Goal: Transaction & Acquisition: Purchase product/service

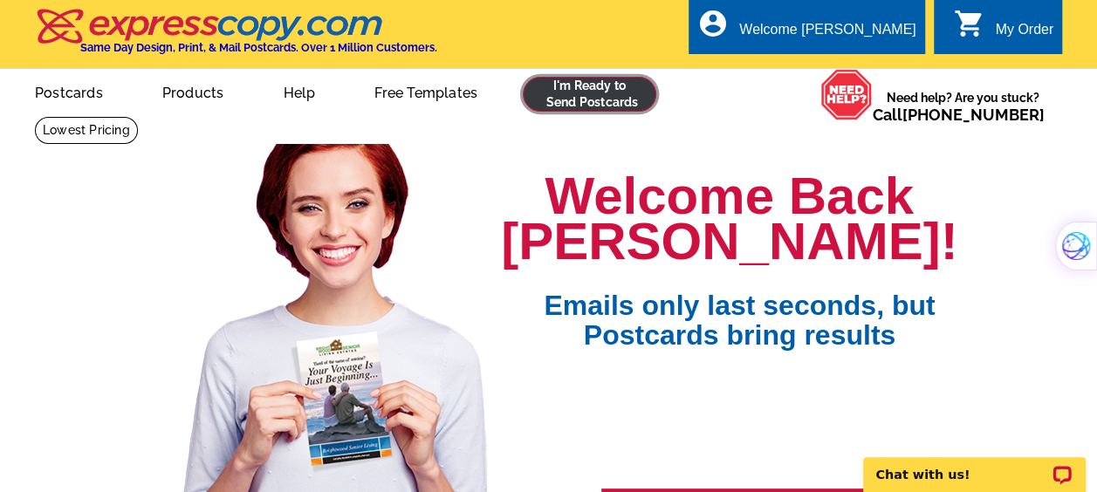
click at [580, 86] on link at bounding box center [590, 94] width 134 height 35
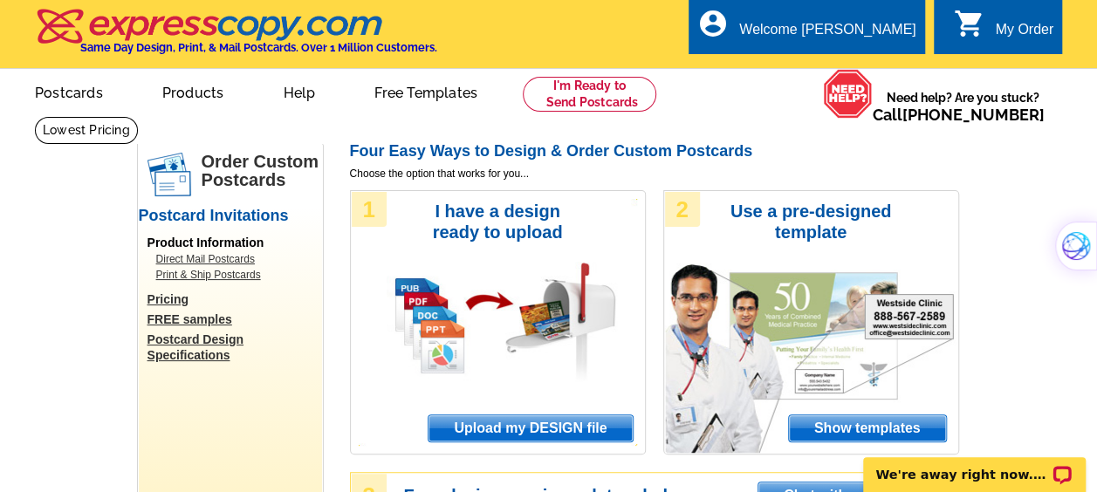
click at [517, 431] on span "Upload my DESIGN file" at bounding box center [530, 429] width 203 height 26
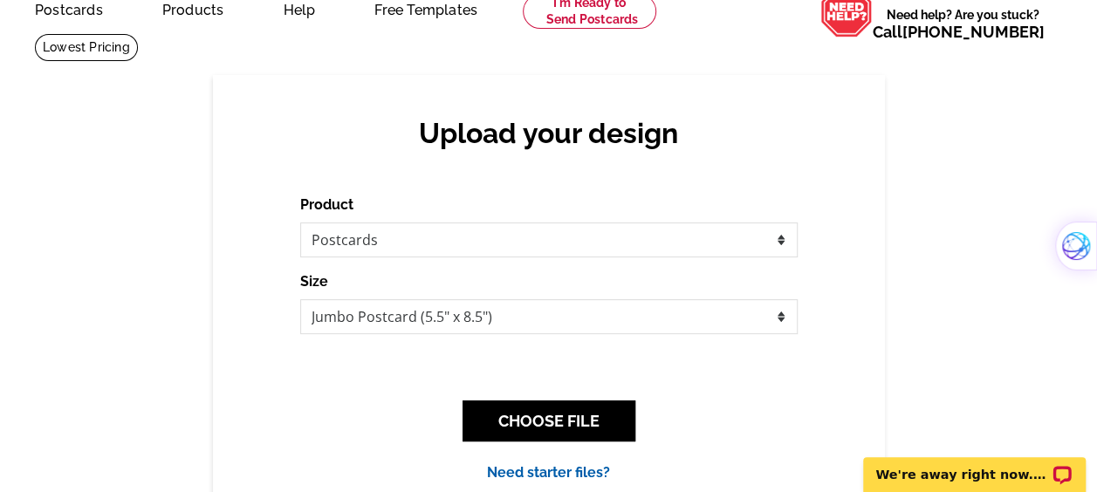
scroll to position [84, 0]
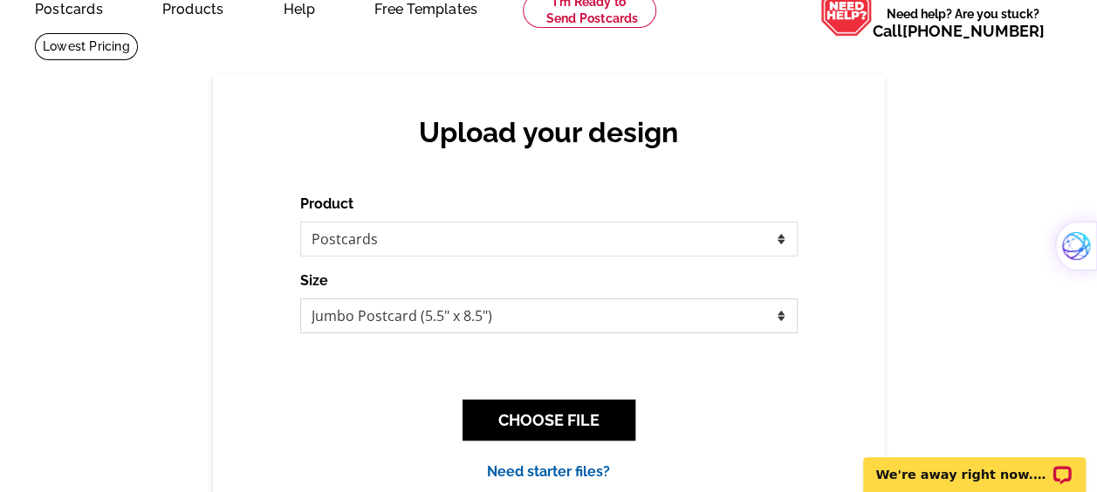
click at [543, 313] on select "Jumbo Postcard (5.5" x 8.5") Regular Postcard (4.25" x 5.6") Panoramic Postcard…" at bounding box center [549, 316] width 498 height 35
select select "1"
click at [300, 299] on select "Jumbo Postcard (5.5" x 8.5") Regular Postcard (4.25" x 5.6") Panoramic Postcard…" at bounding box center [549, 316] width 498 height 35
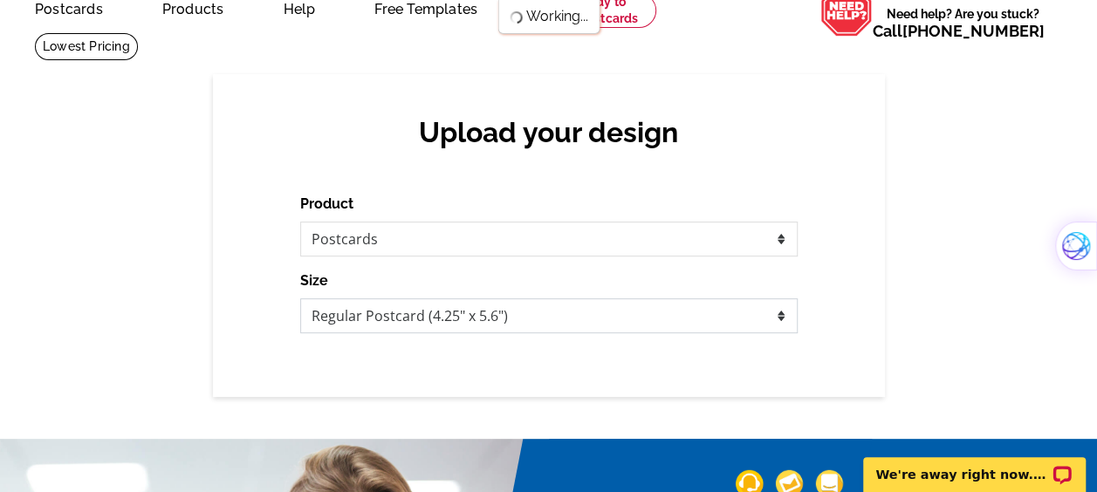
scroll to position [0, 0]
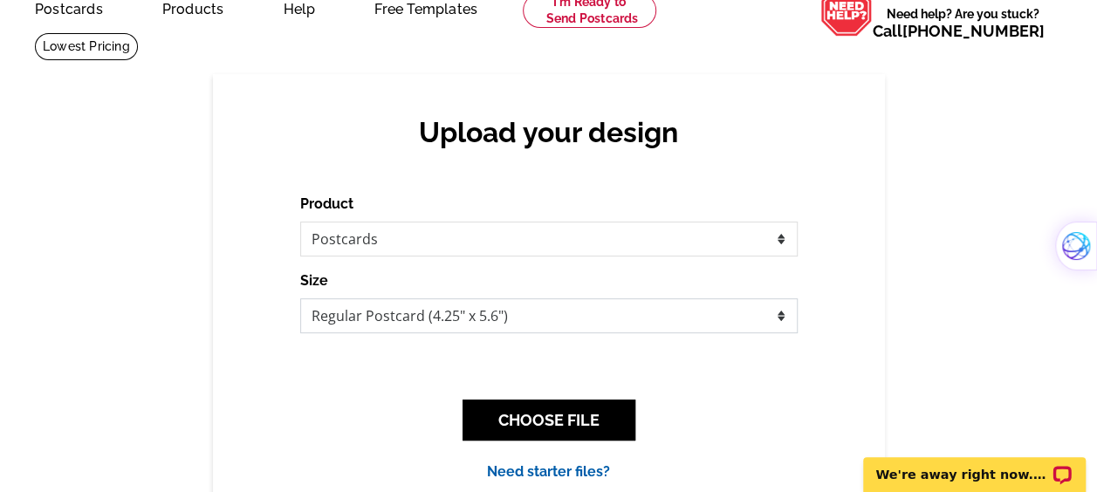
click at [491, 323] on select "Jumbo Postcard (5.5" x 8.5") Regular Postcard (4.25" x 5.6") Panoramic Postcard…" at bounding box center [549, 316] width 498 height 35
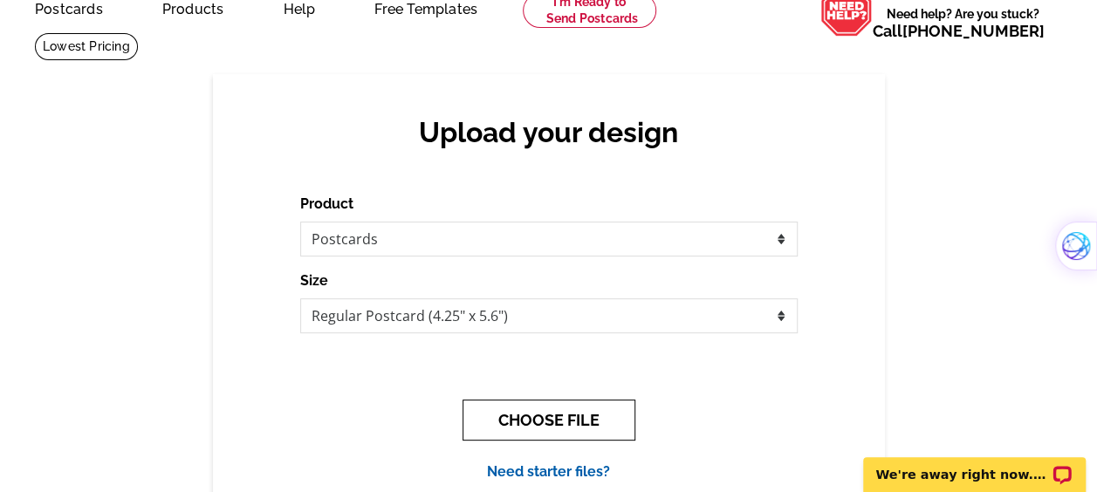
click at [507, 412] on button "CHOOSE FILE" at bounding box center [549, 420] width 173 height 41
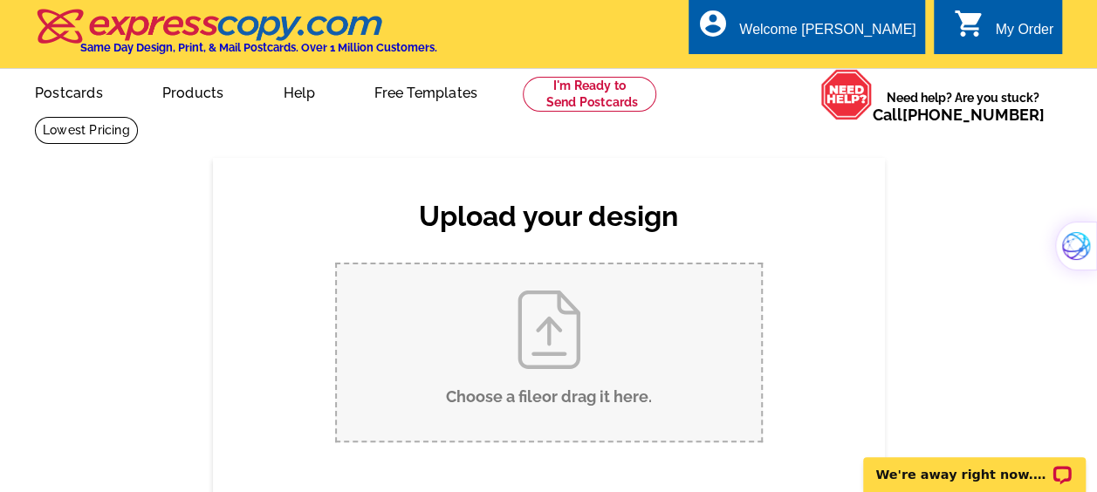
click at [567, 349] on input "Choose a file or drag it here ." at bounding box center [549, 352] width 424 height 176
type input "C:\fakepath\JUST SOLD.pdf.pdf"
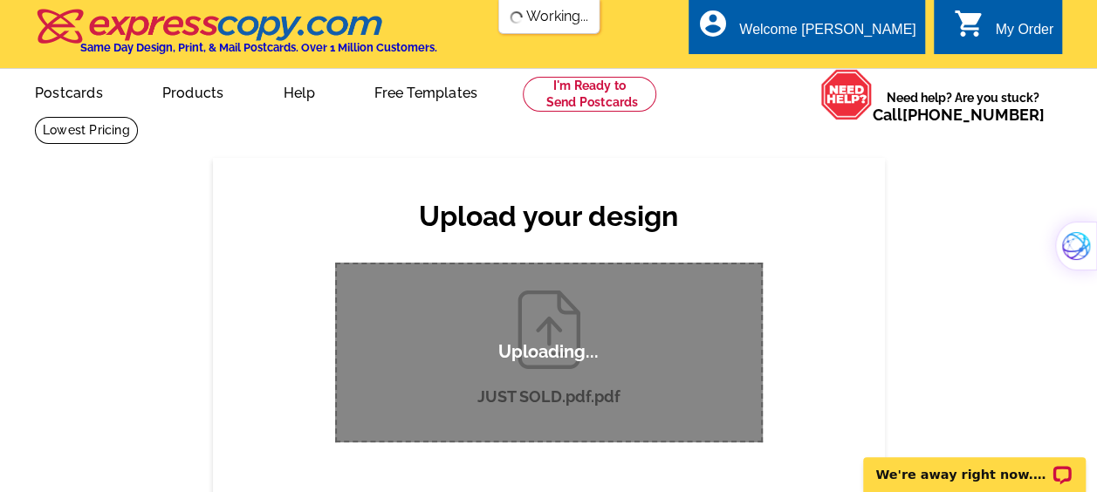
scroll to position [59, 0]
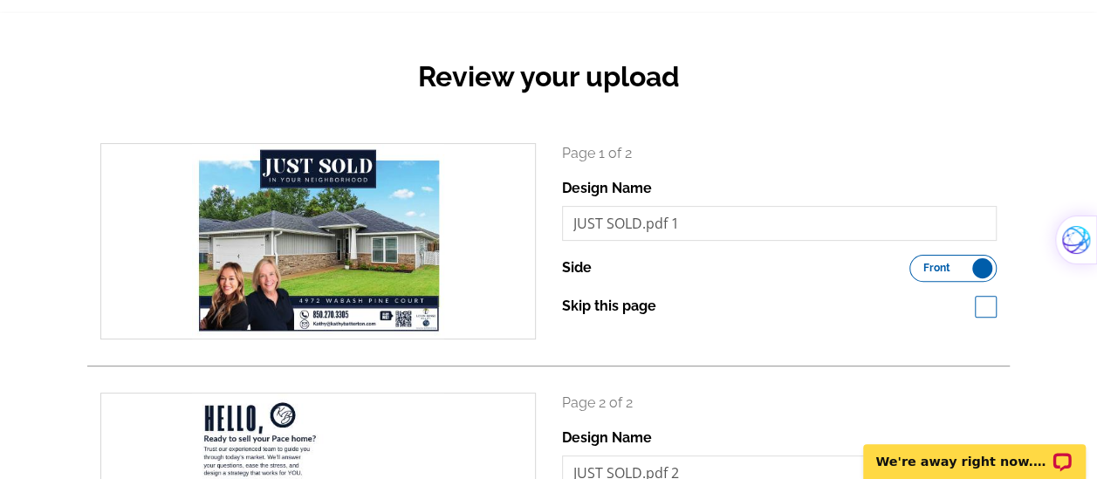
scroll to position [146, 0]
click at [682, 230] on input "JUST SOLD.pdf 1" at bounding box center [780, 222] width 436 height 35
click at [671, 109] on div "Review your upload" at bounding box center [548, 89] width 923 height 103
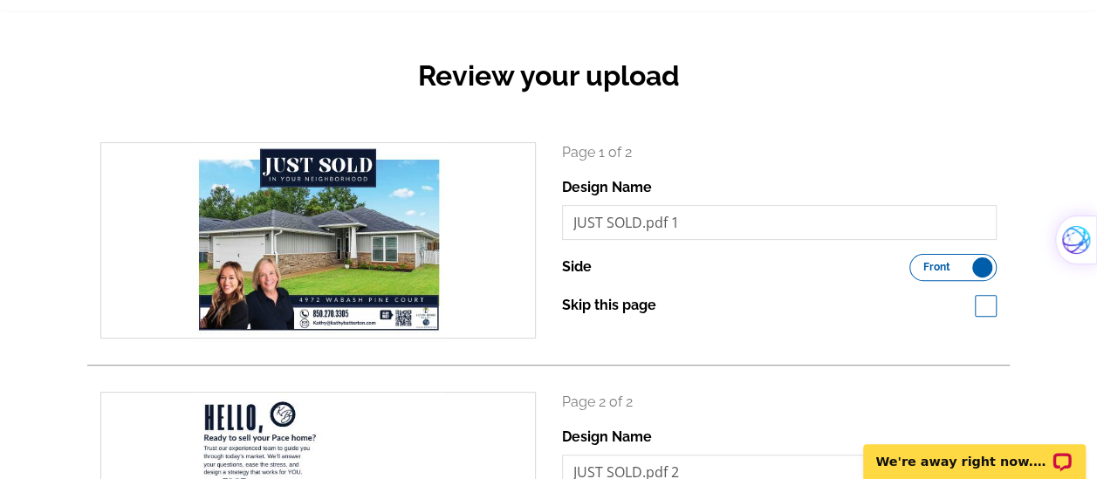
drag, startPoint x: 848, startPoint y: 113, endPoint x: 855, endPoint y: 70, distance: 43.3
click at [855, 70] on div "Review your upload" at bounding box center [548, 89] width 923 height 103
click at [638, 218] on input "JUST SOLD.pdf 1" at bounding box center [780, 222] width 436 height 35
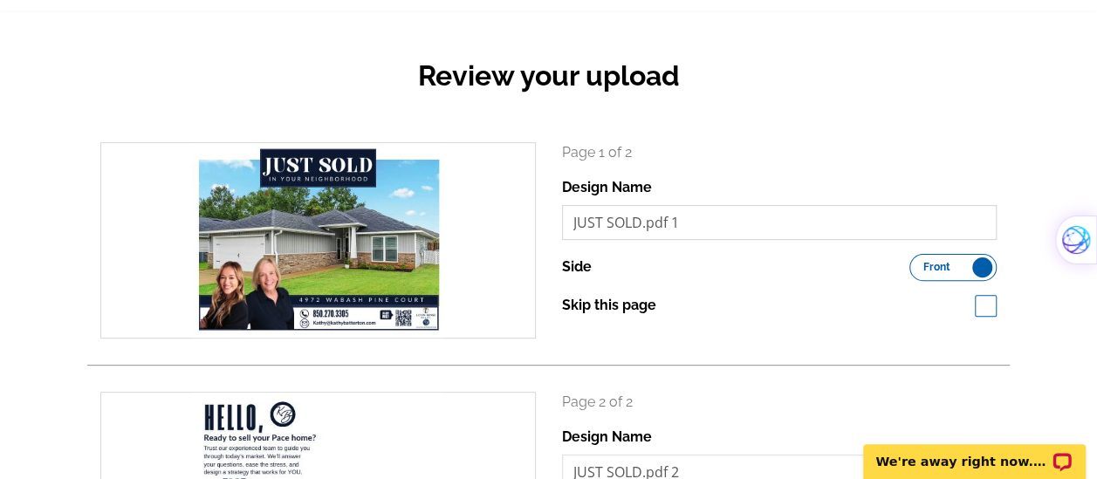
click at [638, 218] on input "JUST SOLD.pdf 1" at bounding box center [780, 222] width 436 height 35
click at [576, 225] on input "Wabash Pine Ct." at bounding box center [780, 222] width 436 height 35
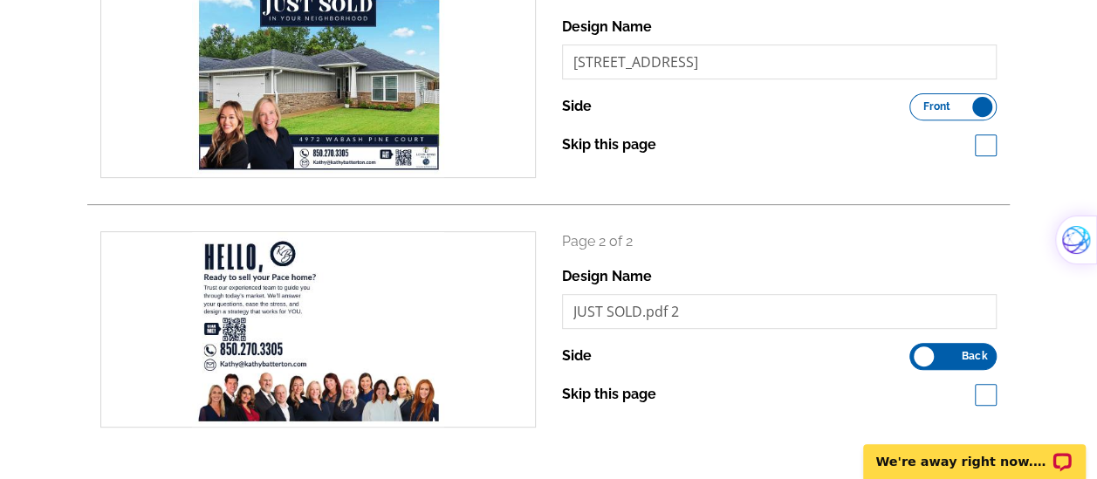
scroll to position [0, 0]
click at [777, 28] on div "Design Name 4972 Wabash Pine Ct." at bounding box center [780, 48] width 436 height 63
click at [750, 82] on div "Page 1 of 2 Design Name 4972 Wabash Pine Ct. Side Front Back Skip this page" at bounding box center [780, 69] width 436 height 174
click at [755, 73] on input "[STREET_ADDRESS]" at bounding box center [780, 62] width 436 height 35
type input "[STREET_ADDRESS]"
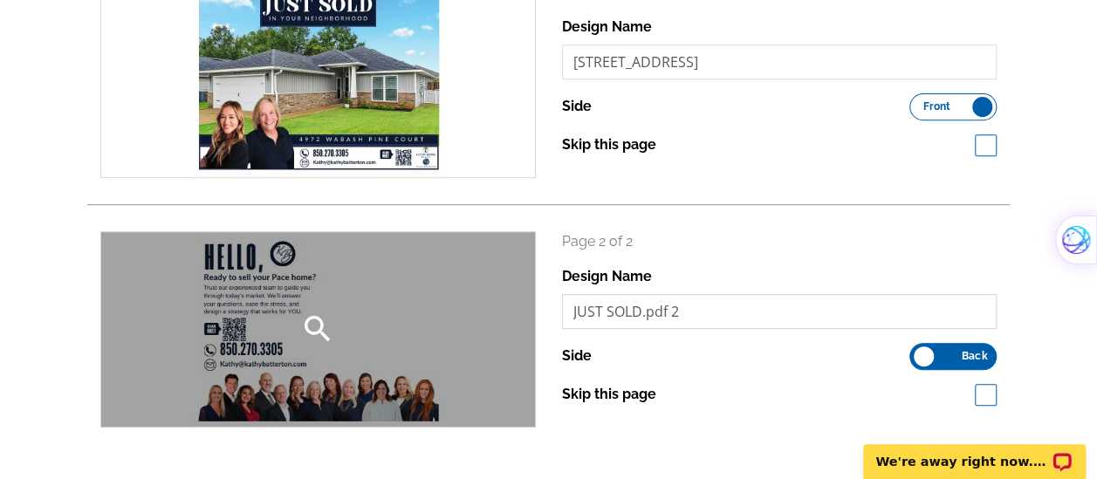
drag, startPoint x: 693, startPoint y: 313, endPoint x: 523, endPoint y: 288, distance: 172.0
click at [523, 288] on div "search Page 2 of 2 Design Name JUST SOLD.pdf 2 Side Front Back Skip this page" at bounding box center [548, 329] width 923 height 196
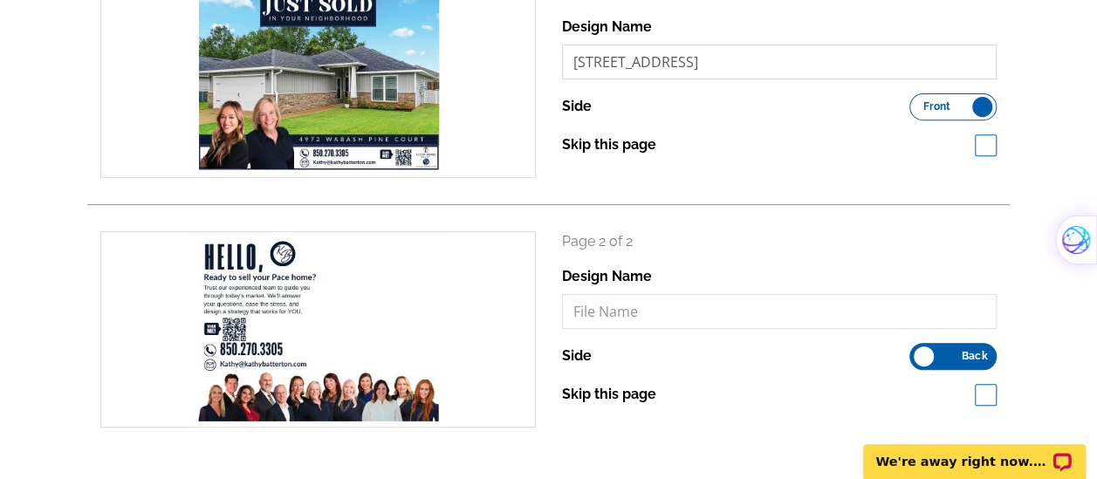
click at [628, 60] on input "4972 Wabash Pine Ct. 1" at bounding box center [780, 62] width 436 height 35
click at [637, 323] on input "text" at bounding box center [780, 311] width 436 height 35
paste input "4972 Wabash Pine Ct. 1"
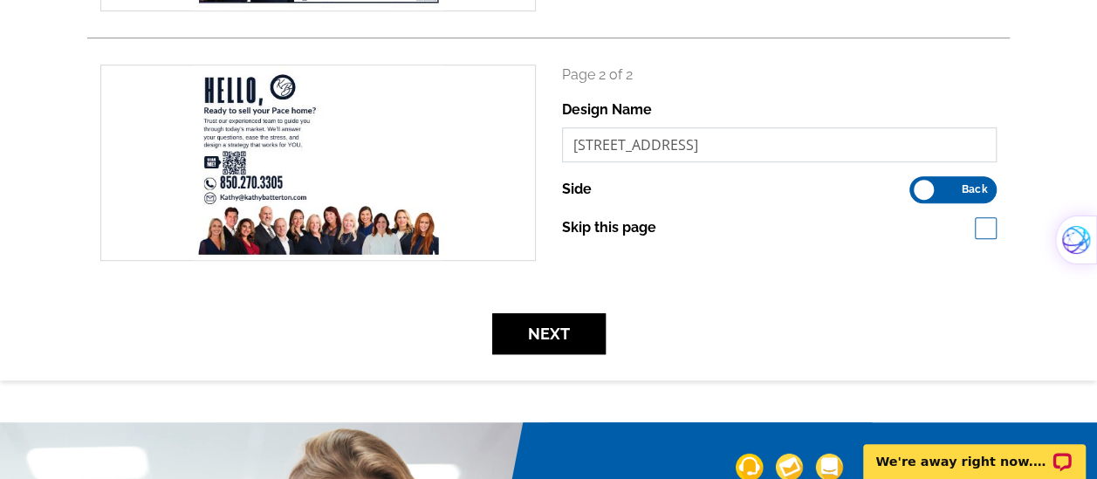
scroll to position [470, 0]
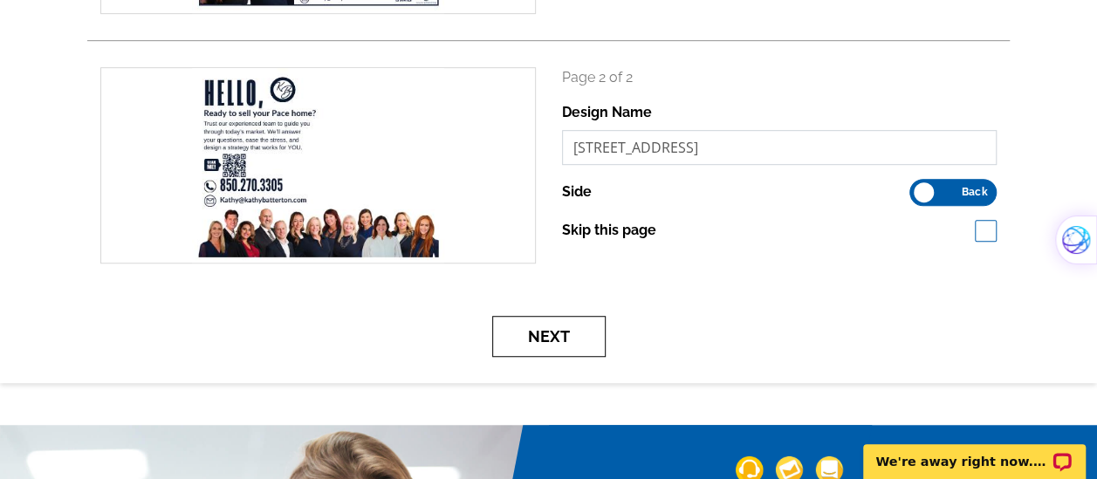
type input "4972 Wabash Pine Ct. 2"
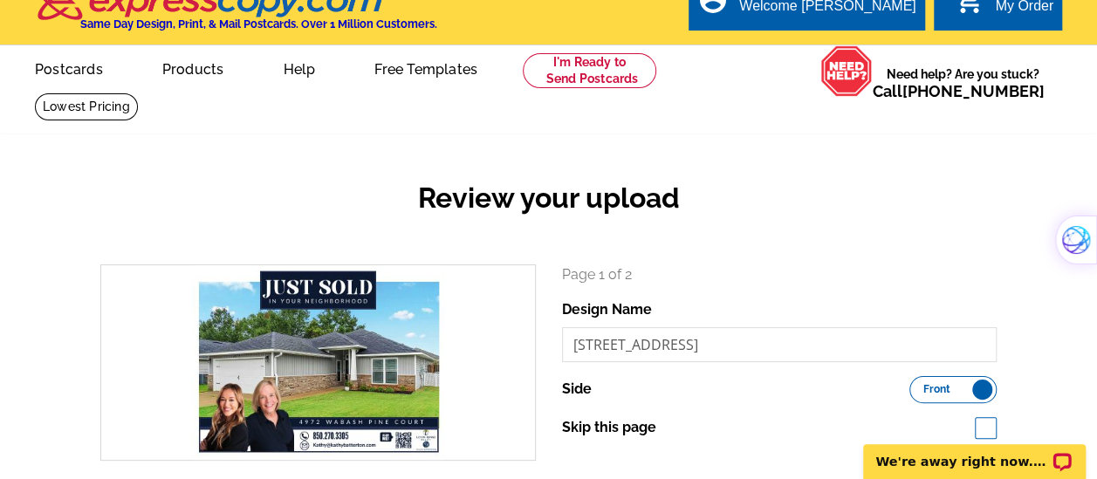
scroll to position [23, 0]
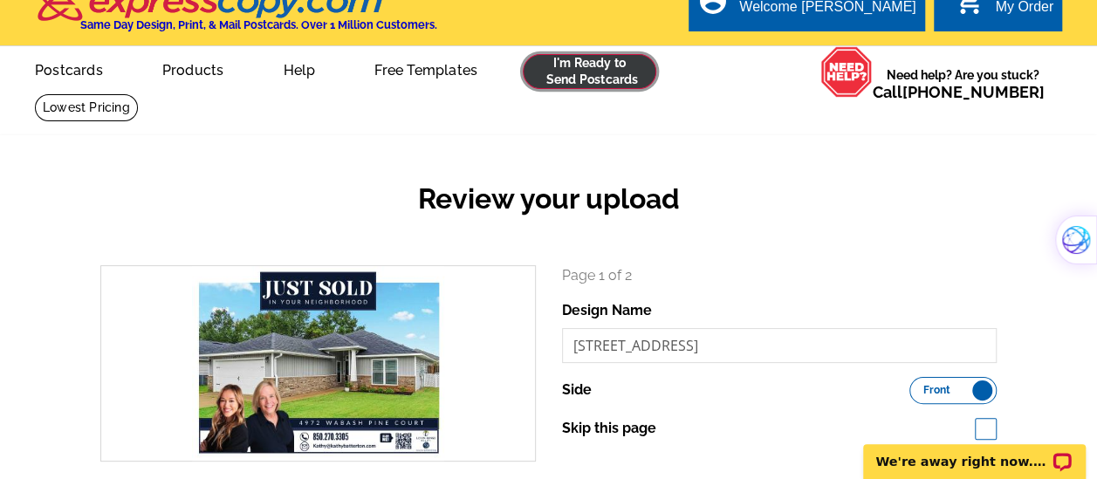
click at [627, 63] on link at bounding box center [590, 71] width 134 height 35
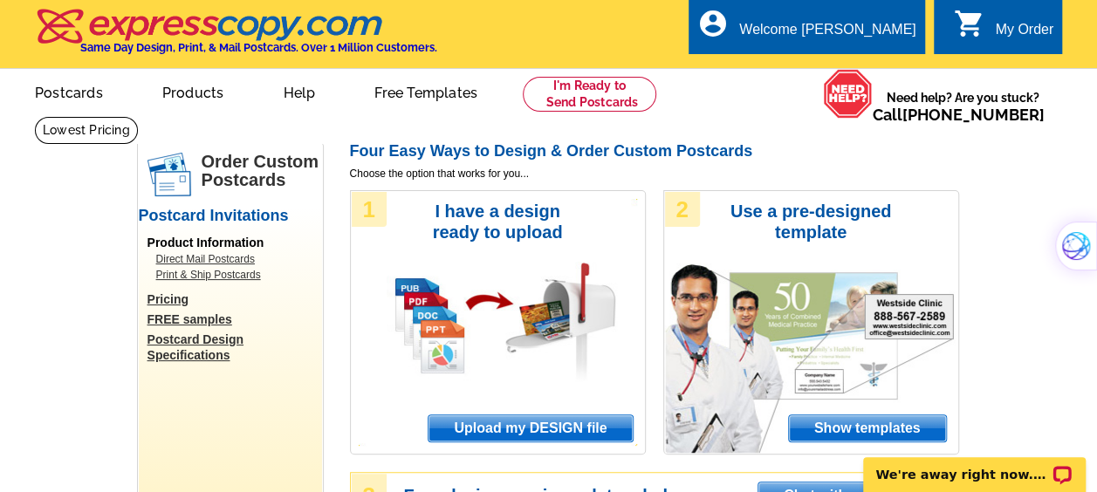
click at [520, 425] on span "Upload my DESIGN file" at bounding box center [530, 429] width 203 height 26
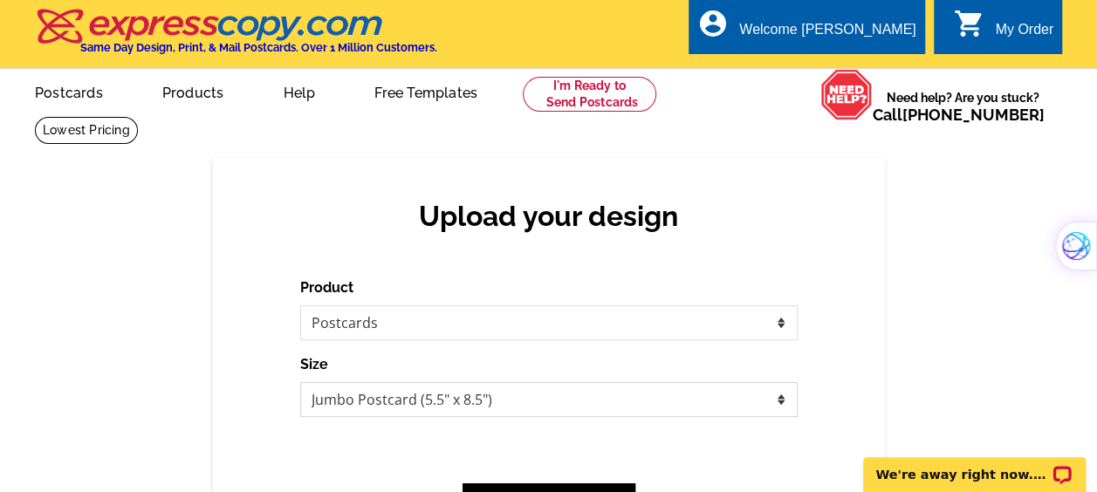
click at [450, 390] on select "Jumbo Postcard (5.5" x 8.5") Regular Postcard (4.25" x 5.6") Panoramic Postcard…" at bounding box center [549, 399] width 498 height 35
select select "1"
click at [300, 383] on select "Jumbo Postcard (5.5" x 8.5") Regular Postcard (4.25" x 5.6") Panoramic Postcard…" at bounding box center [549, 399] width 498 height 35
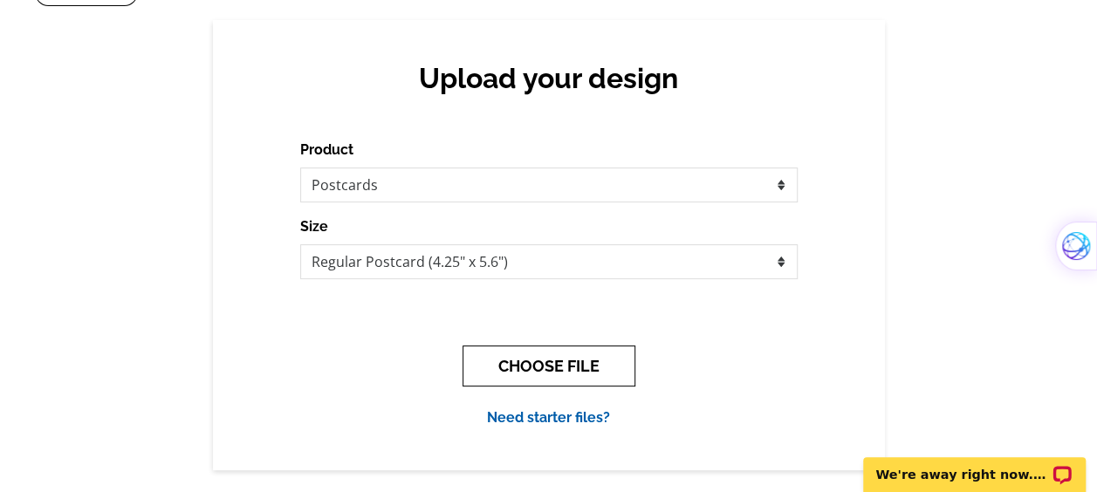
click at [505, 382] on button "CHOOSE FILE" at bounding box center [549, 366] width 173 height 41
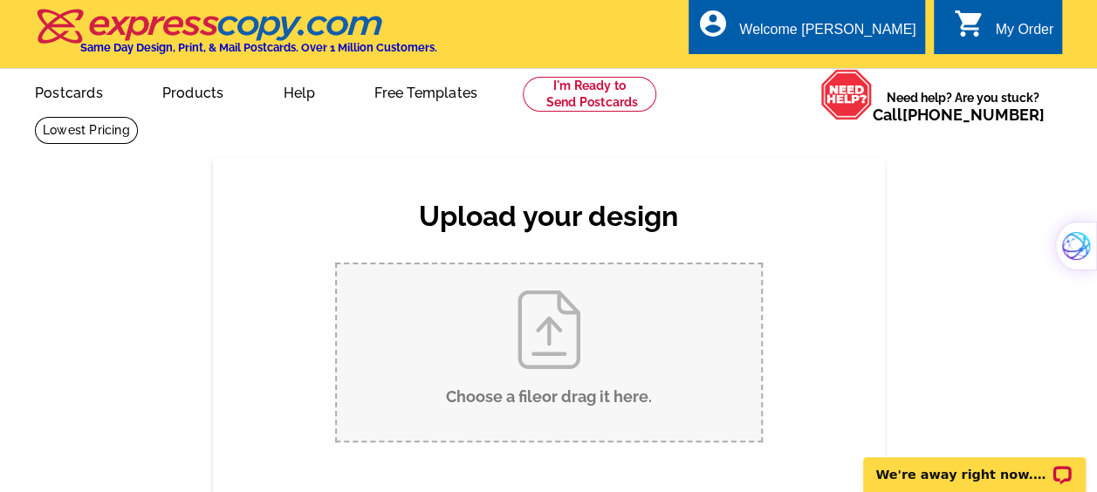
click at [523, 373] on input "Choose a file or drag it here ." at bounding box center [549, 352] width 424 height 176
type input "C:\fakepath\JUST SOLD.pdf (1).pdf"
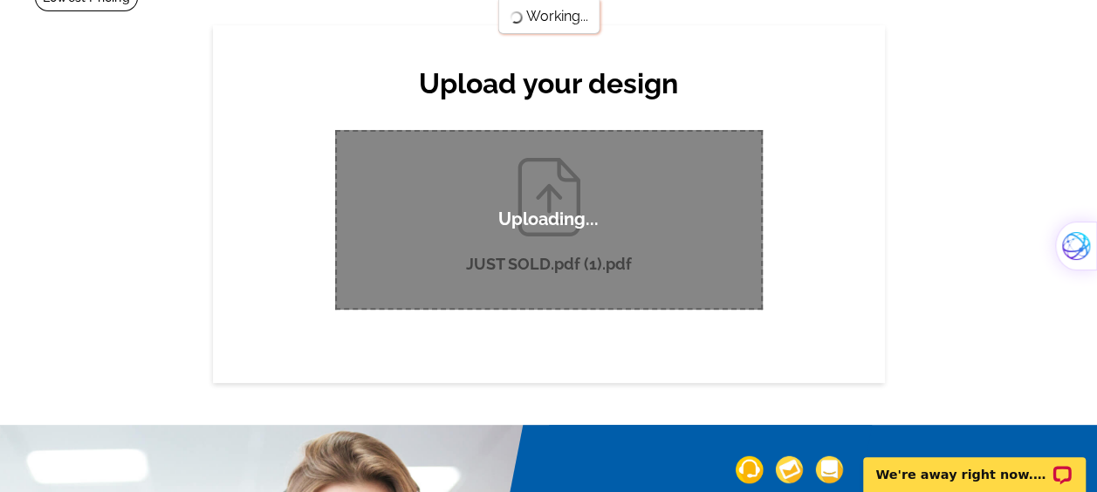
scroll to position [134, 0]
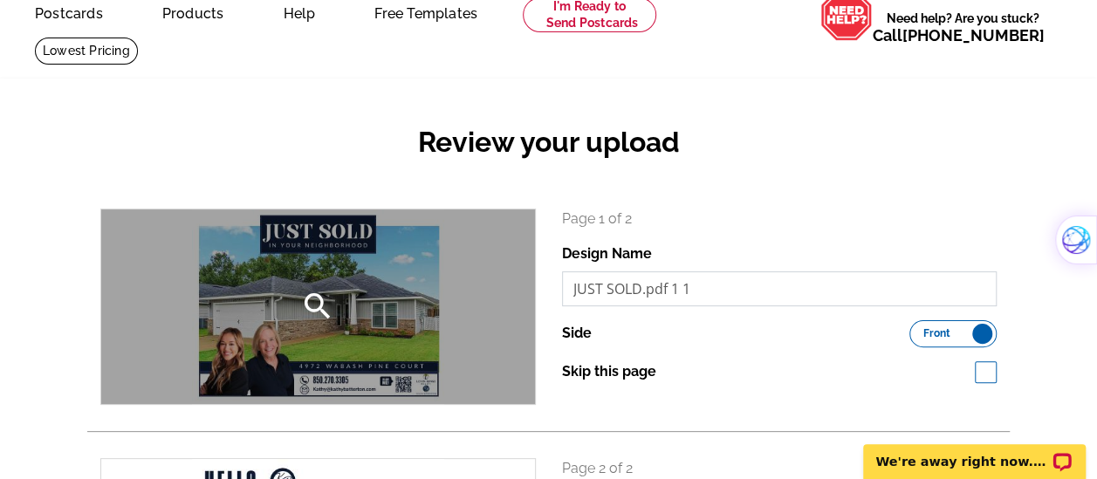
drag, startPoint x: 697, startPoint y: 293, endPoint x: 480, endPoint y: 319, distance: 218.0
click at [480, 319] on div "search Page 1 of 2 Design Name JUST SOLD.pdf 1 1 Side Front Back Skip this page" at bounding box center [548, 307] width 923 height 196
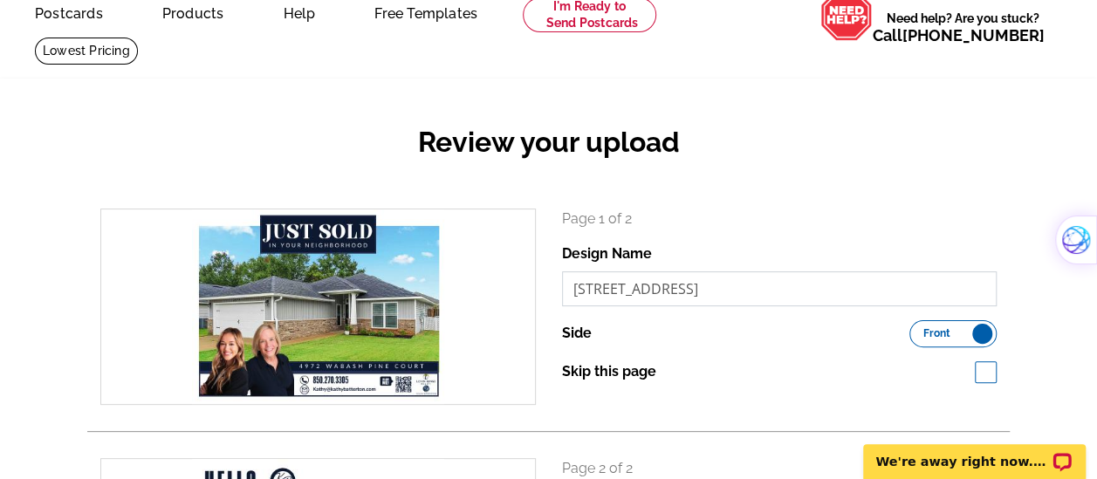
drag, startPoint x: 572, startPoint y: 291, endPoint x: 771, endPoint y: 271, distance: 200.0
click at [771, 271] on div "Design Name 4972 Wabash Pine Ct. 1" at bounding box center [780, 275] width 436 height 63
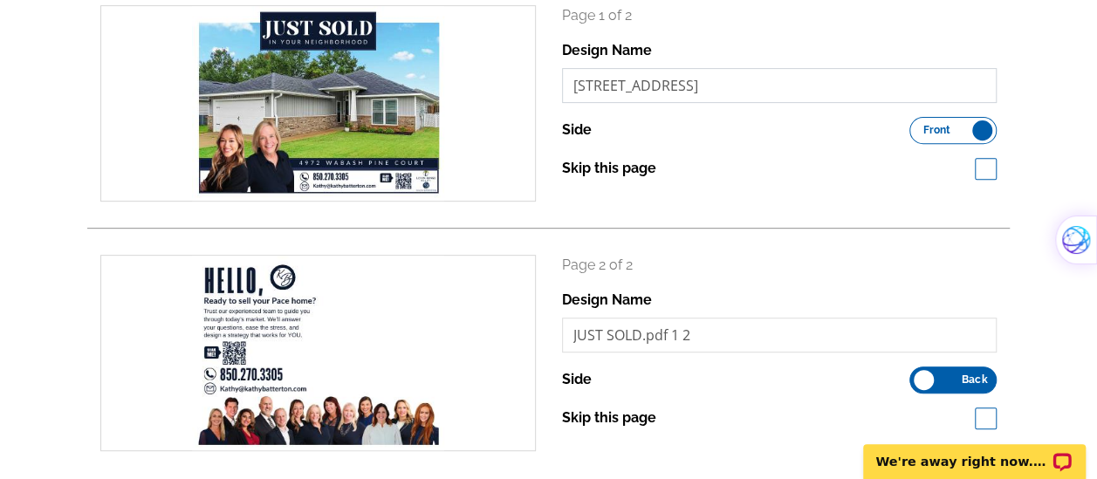
scroll to position [285, 0]
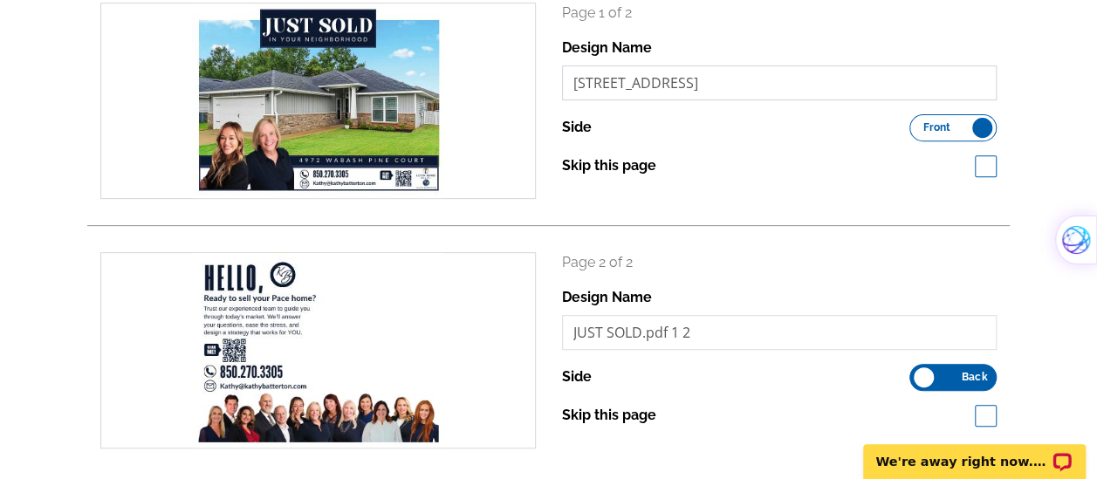
type input "4972 Wabash Pine Ct. 1"
click at [686, 333] on input "JUST SOLD.pdf 1 2" at bounding box center [780, 332] width 436 height 35
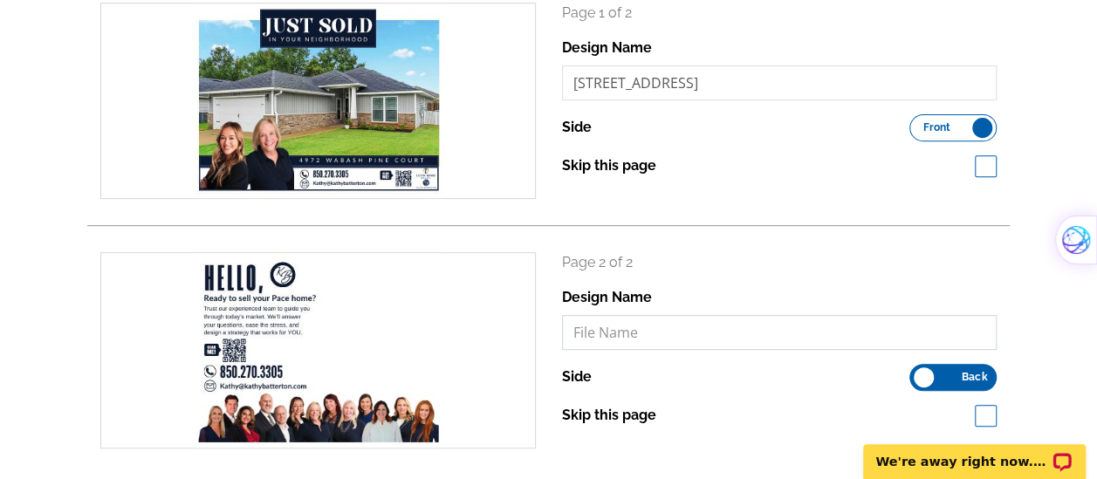
paste input "4972 Wabash Pine Ct. 1"
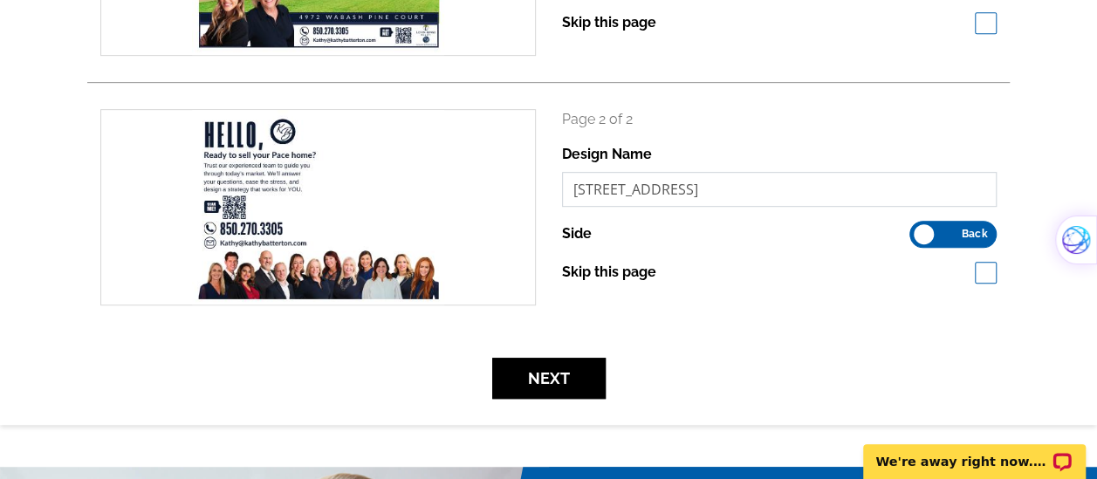
scroll to position [429, 0]
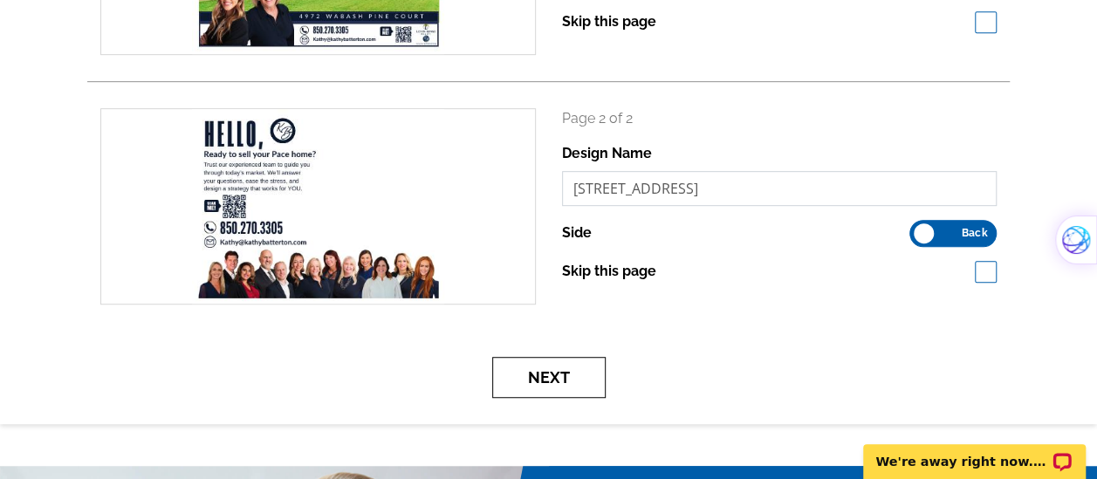
type input "4972 Wabash Pine Ct. 2"
click at [546, 372] on button "Next" at bounding box center [548, 377] width 113 height 41
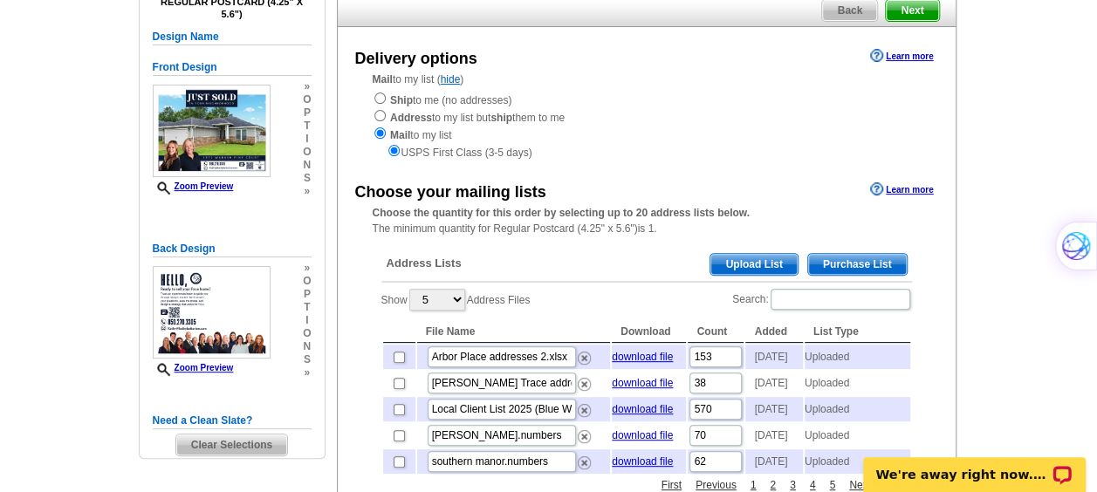
scroll to position [166, 0]
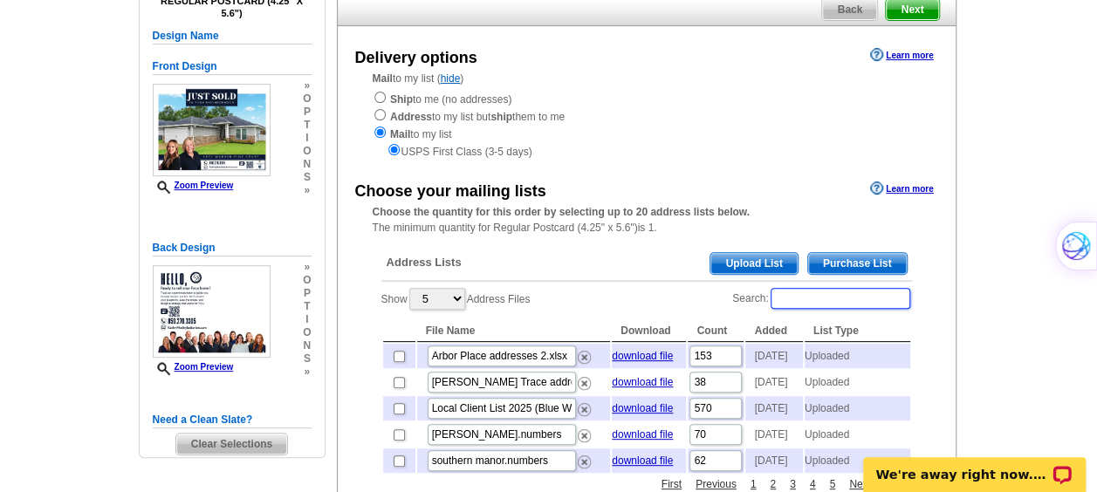
click at [786, 293] on input "Search:" at bounding box center [841, 298] width 140 height 21
click at [735, 196] on div "Choose your mailing lists Learn more" at bounding box center [647, 187] width 618 height 21
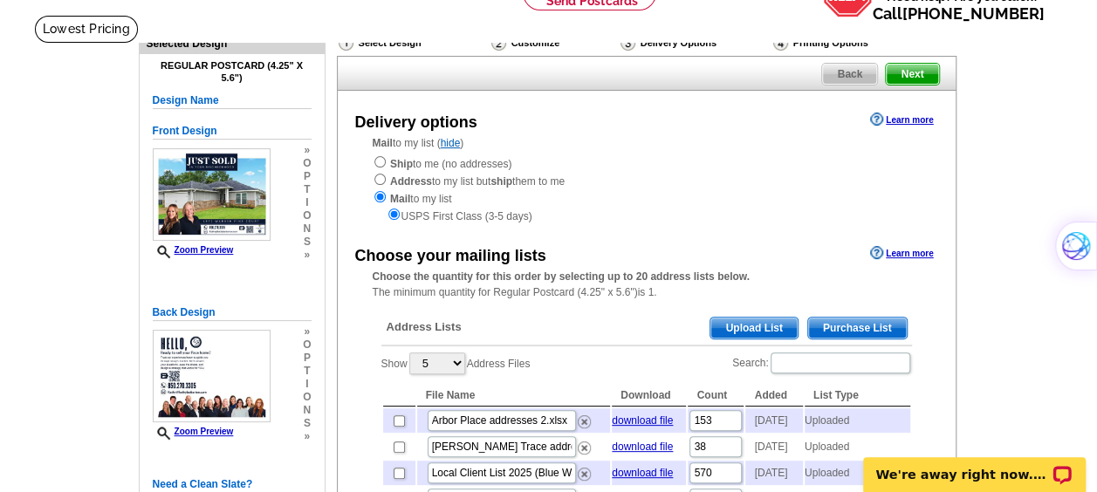
scroll to position [100, 0]
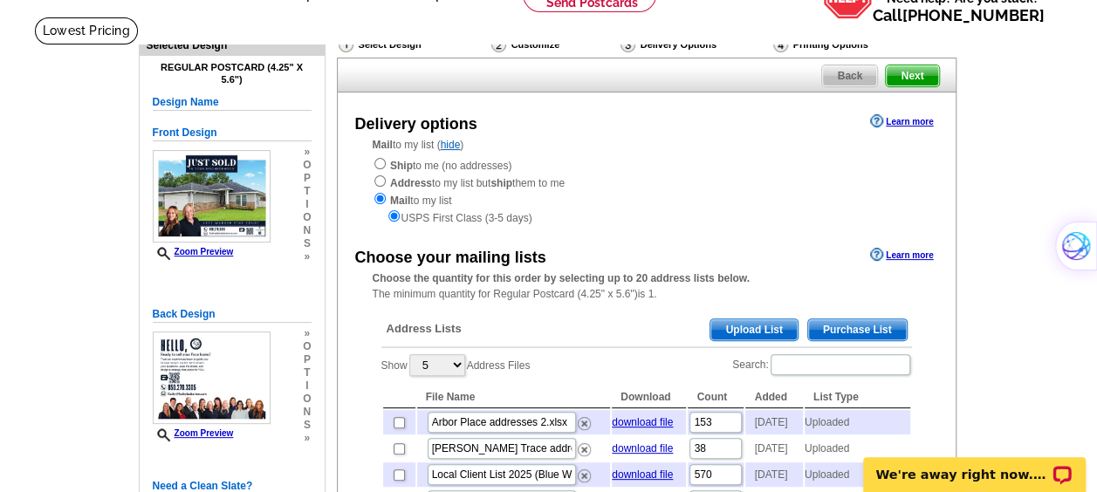
click at [848, 77] on span "Back" at bounding box center [849, 75] width 55 height 21
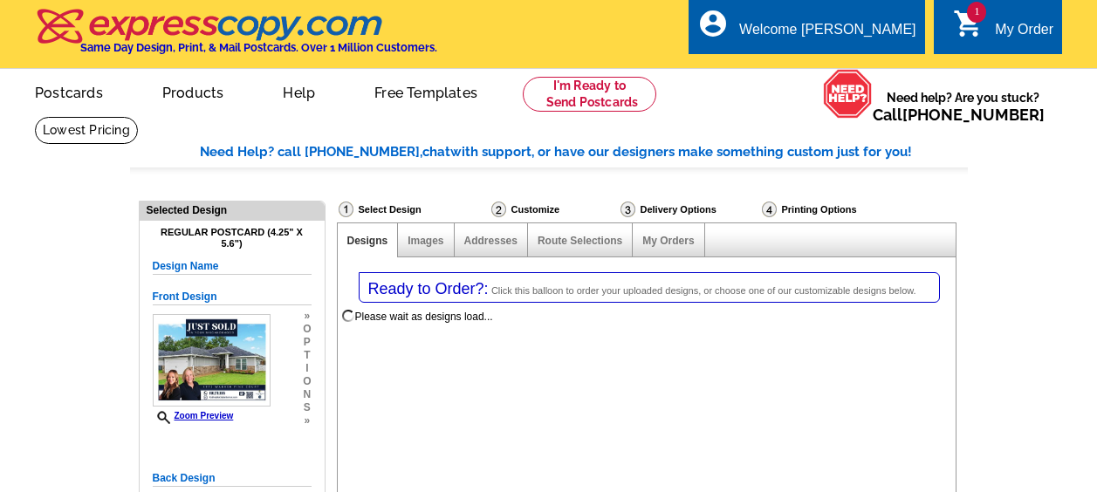
select select "1"
select select "785"
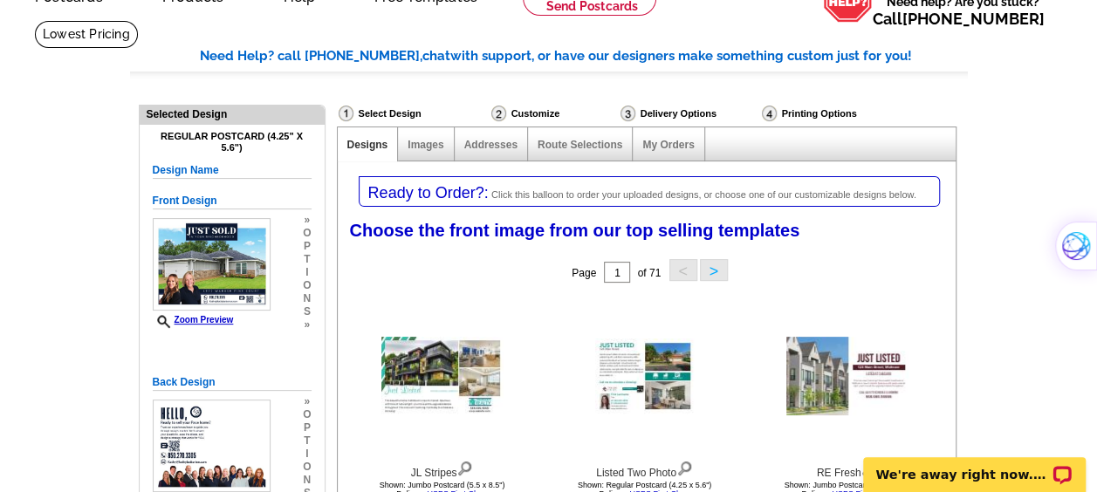
scroll to position [94, 0]
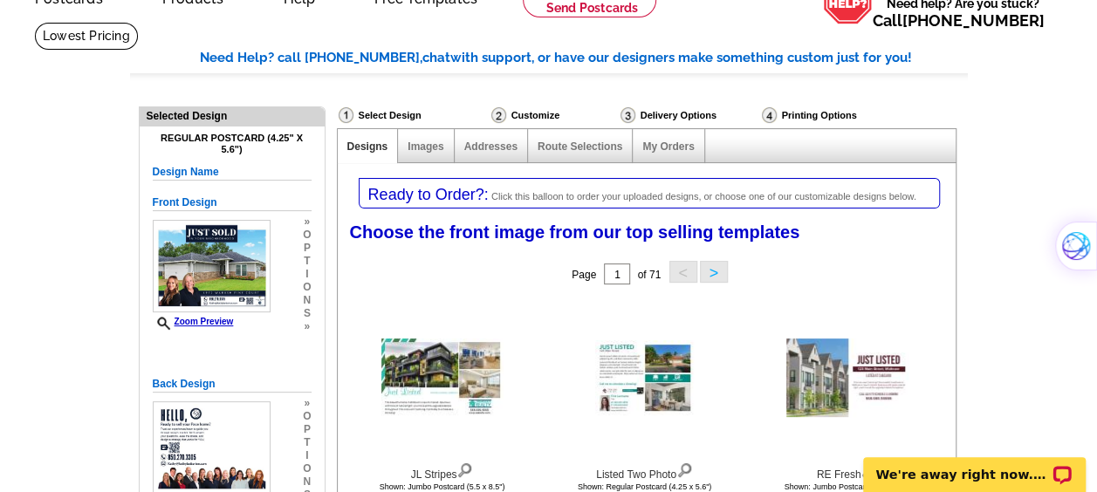
drag, startPoint x: 707, startPoint y: 298, endPoint x: 114, endPoint y: 124, distance: 617.6
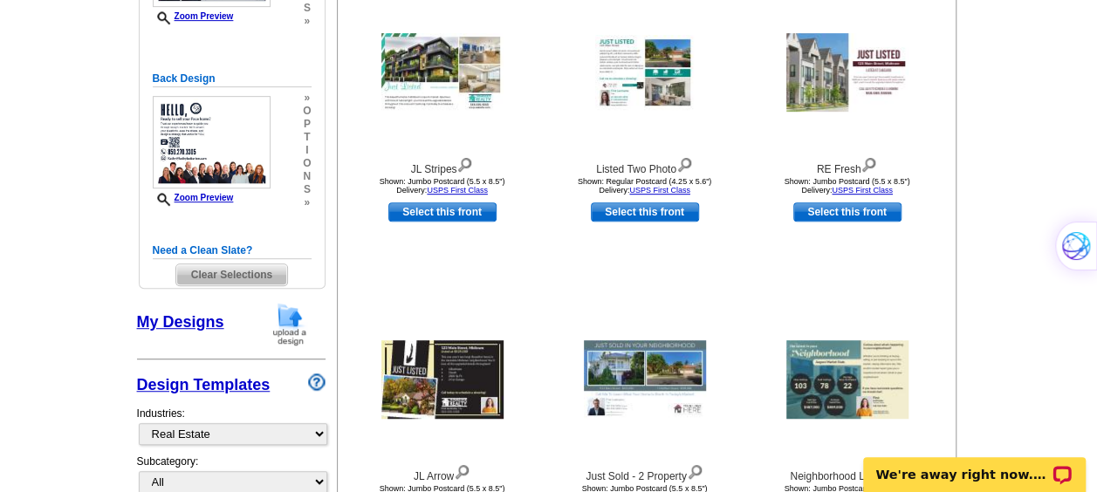
scroll to position [0, 0]
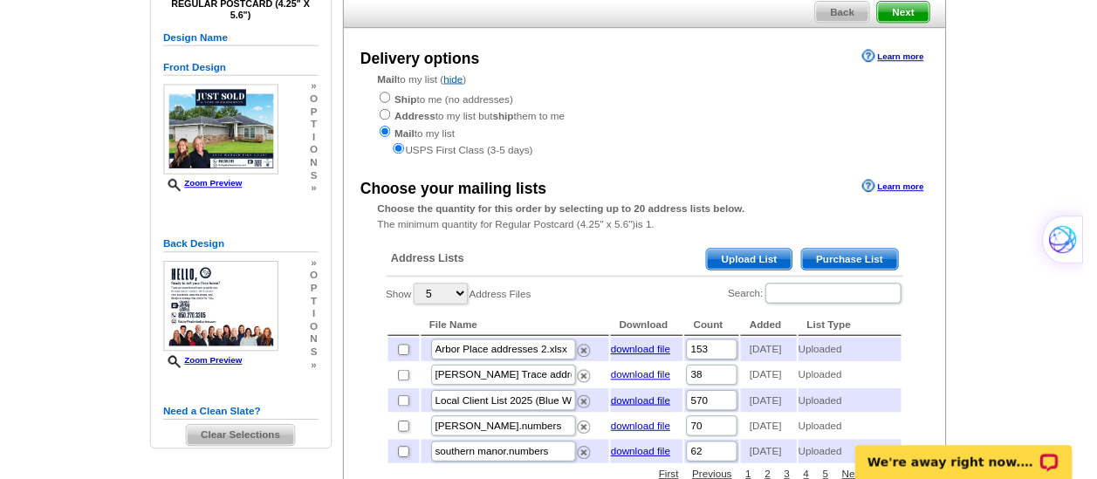
scroll to position [162, 0]
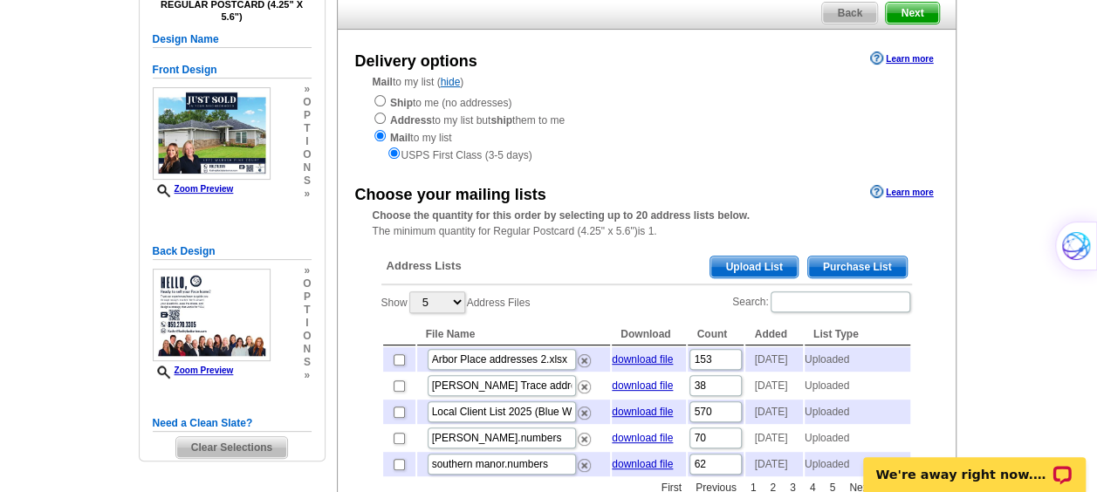
click at [754, 267] on span "Upload List" at bounding box center [754, 267] width 86 height 21
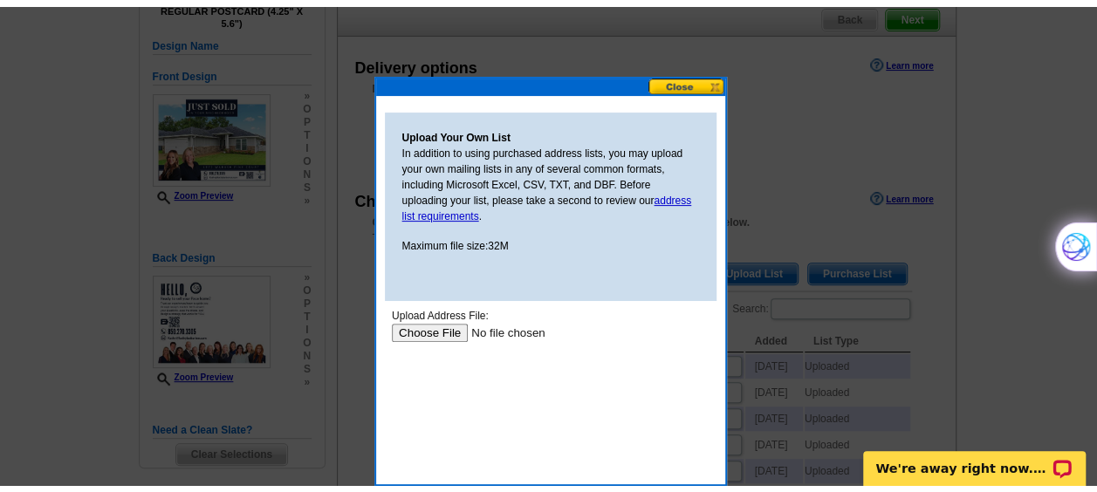
scroll to position [0, 0]
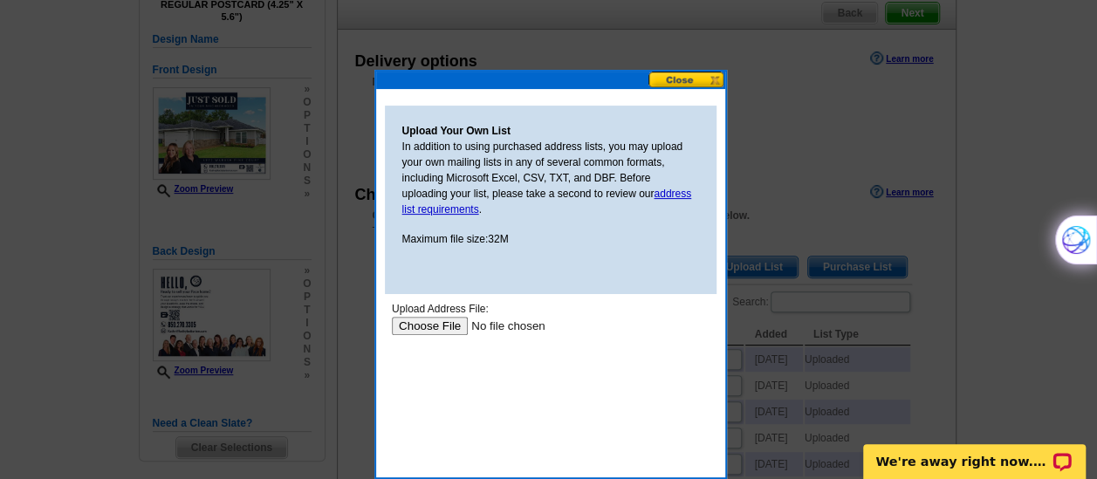
click at [693, 72] on button at bounding box center [687, 80] width 77 height 17
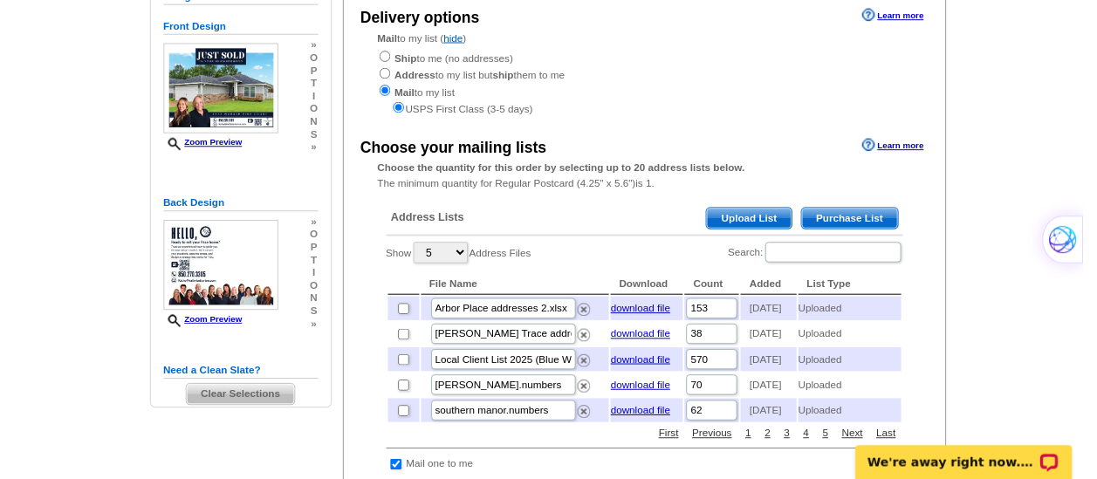
scroll to position [206, 0]
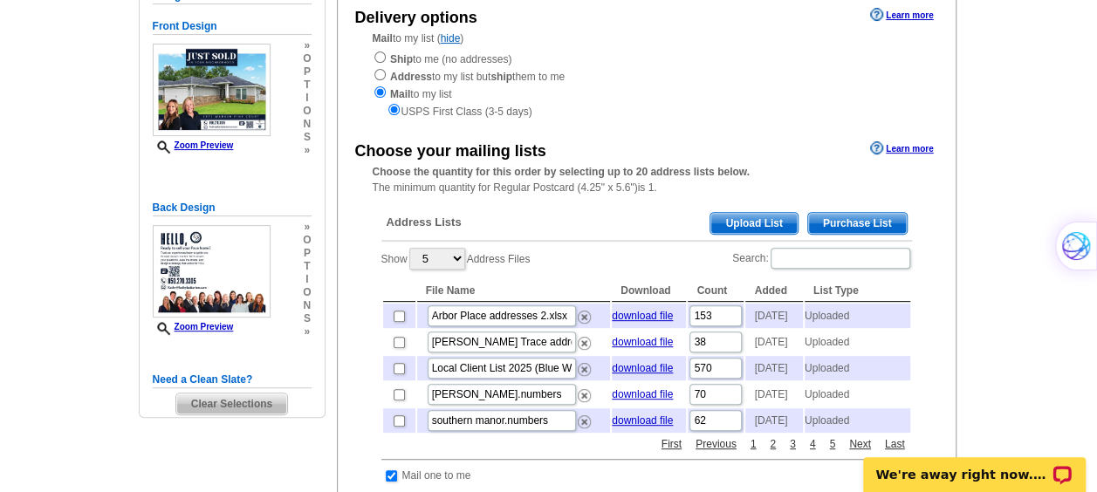
click at [721, 223] on span "Upload List" at bounding box center [754, 223] width 86 height 21
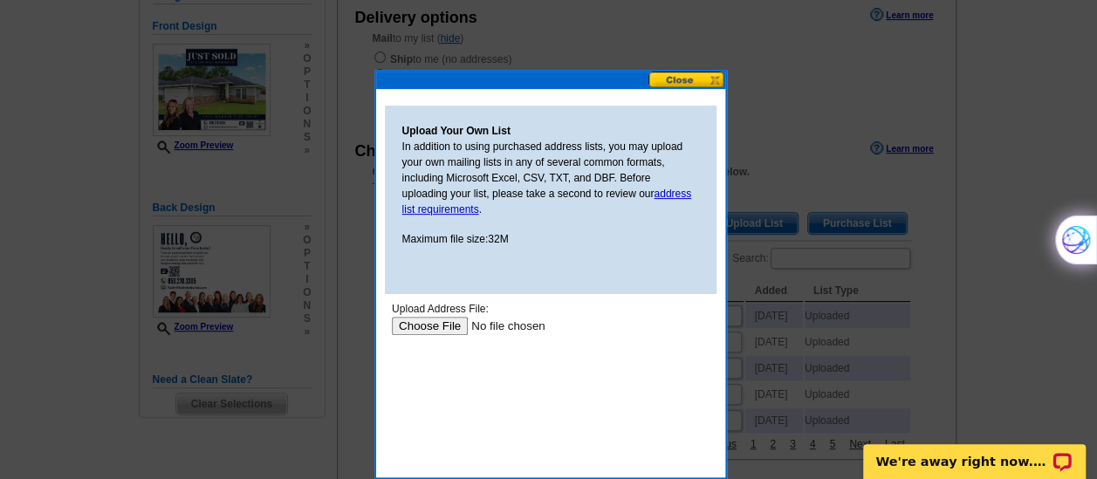
scroll to position [0, 0]
click at [436, 335] on body "Upload Address File: Upload" at bounding box center [550, 379] width 318 height 157
click at [443, 302] on div "Upload Address File:" at bounding box center [550, 309] width 318 height 16
click at [440, 316] on div "Upload Address File:" at bounding box center [550, 309] width 318 height 16
click at [438, 325] on input "file" at bounding box center [501, 326] width 221 height 18
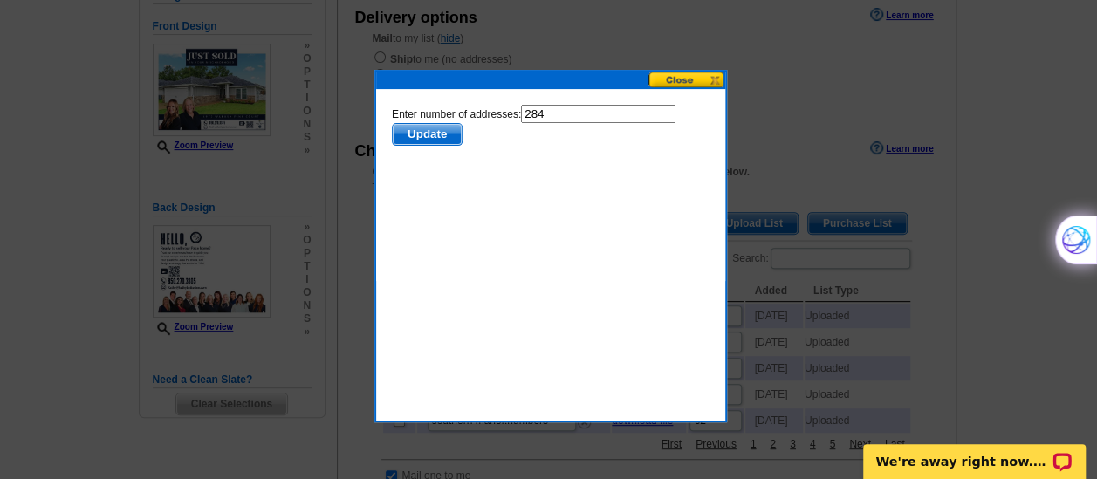
click at [420, 138] on span "Update" at bounding box center [426, 134] width 69 height 21
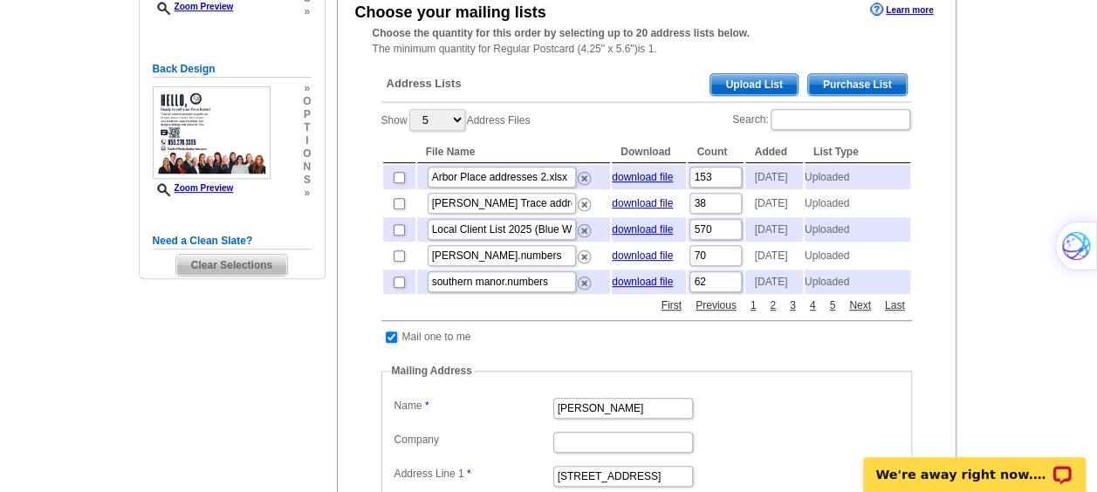
scroll to position [346, 0]
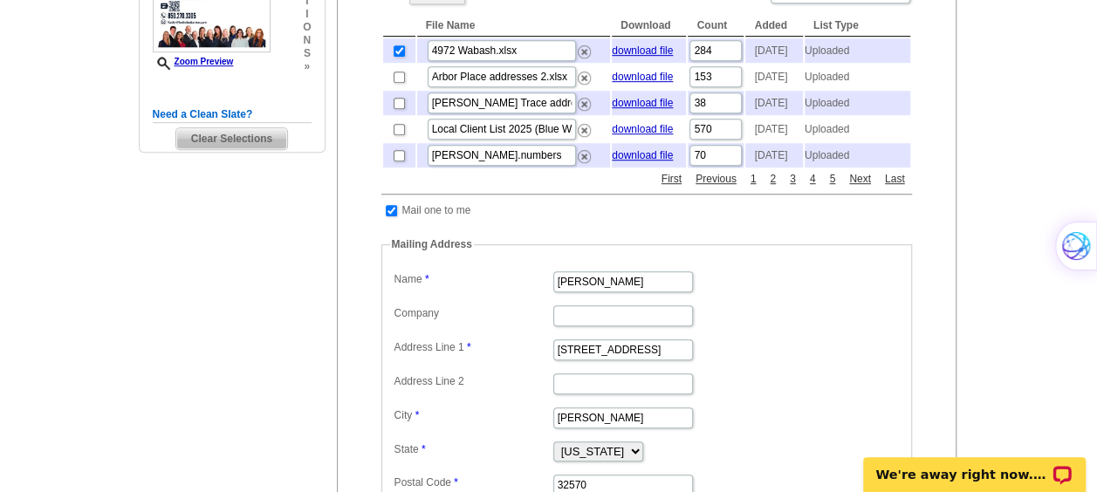
scroll to position [470, 0]
click at [651, 56] on link "download file" at bounding box center [642, 51] width 61 height 12
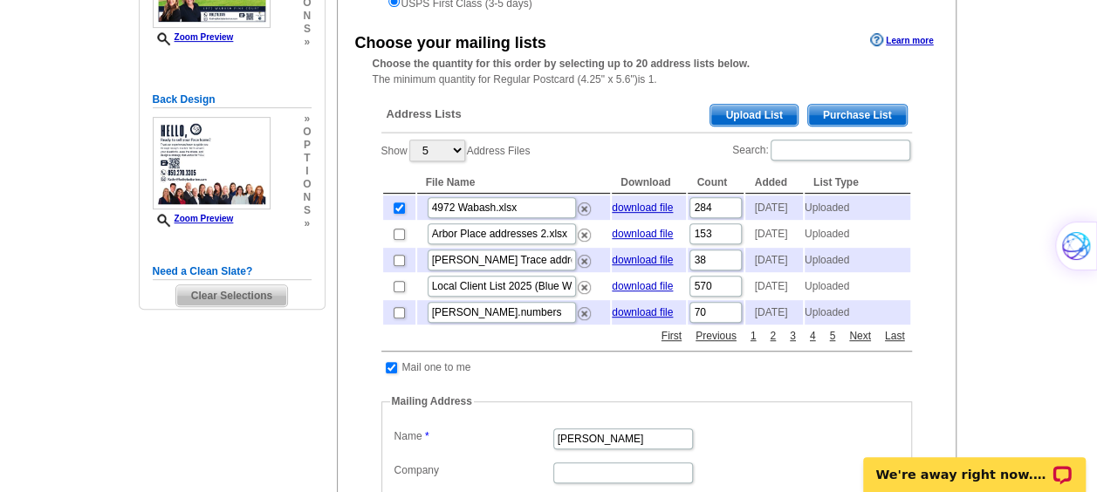
scroll to position [306, 0]
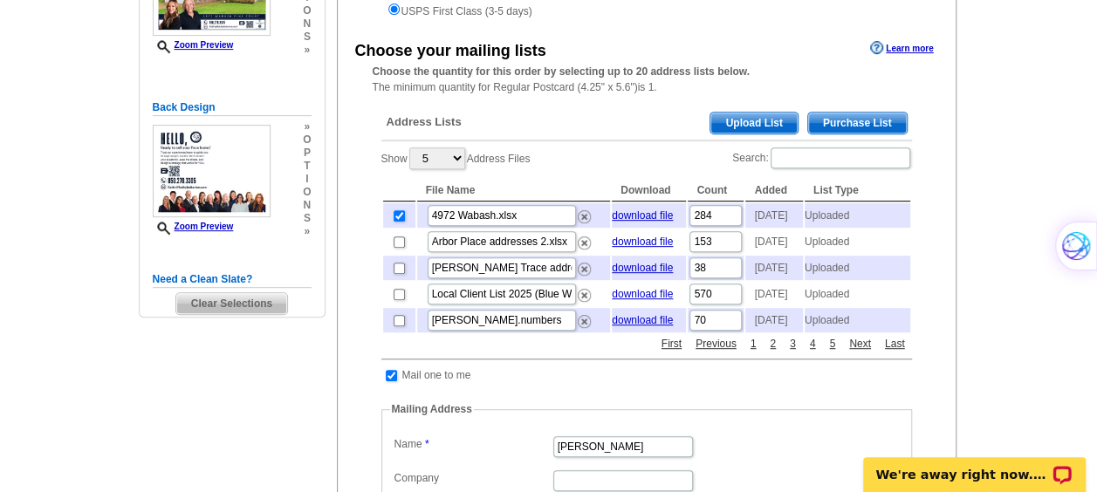
click at [665, 211] on td "download file" at bounding box center [649, 215] width 74 height 24
click at [658, 222] on link "download file" at bounding box center [642, 215] width 61 height 12
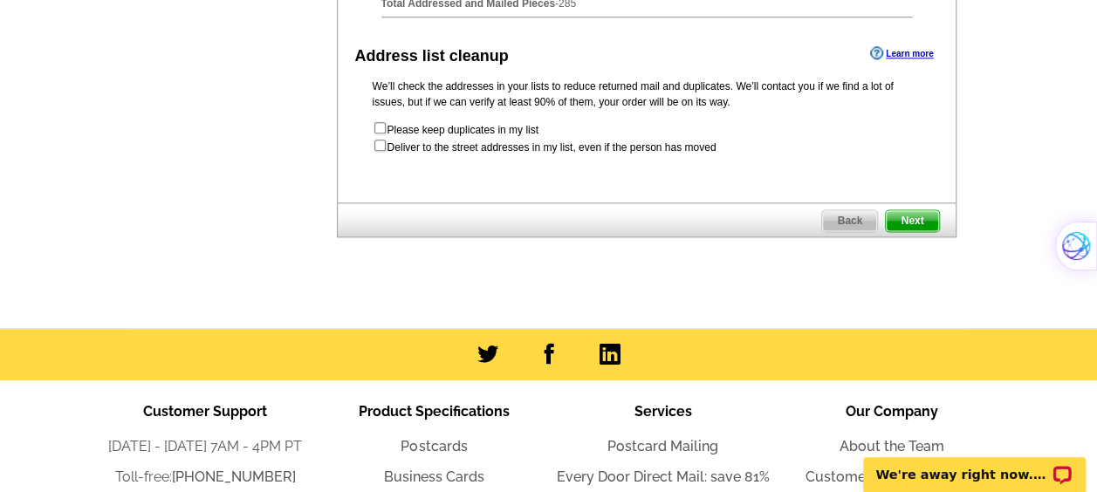
scroll to position [1041, 0]
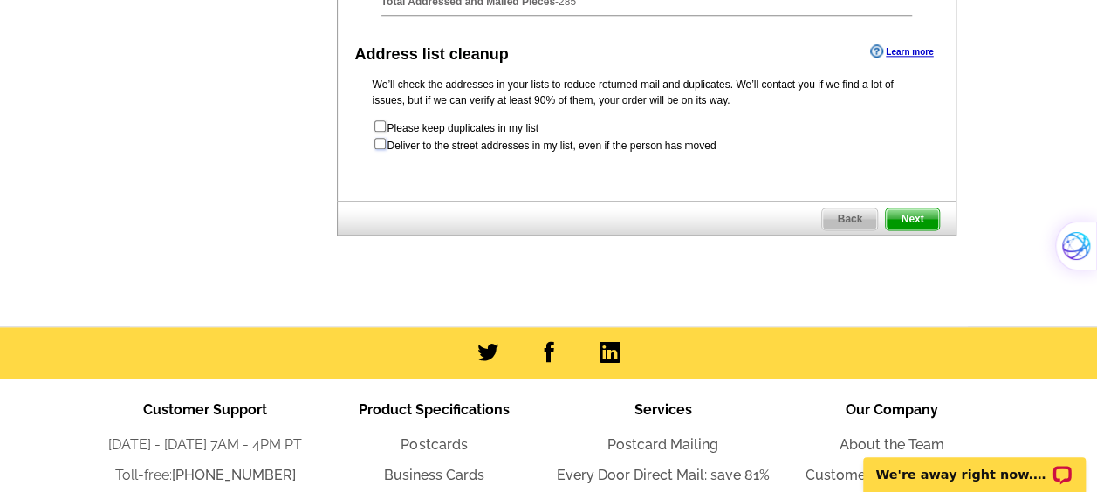
click at [379, 149] on input "checkbox" at bounding box center [379, 143] width 11 height 11
checkbox input "true"
radio input "true"
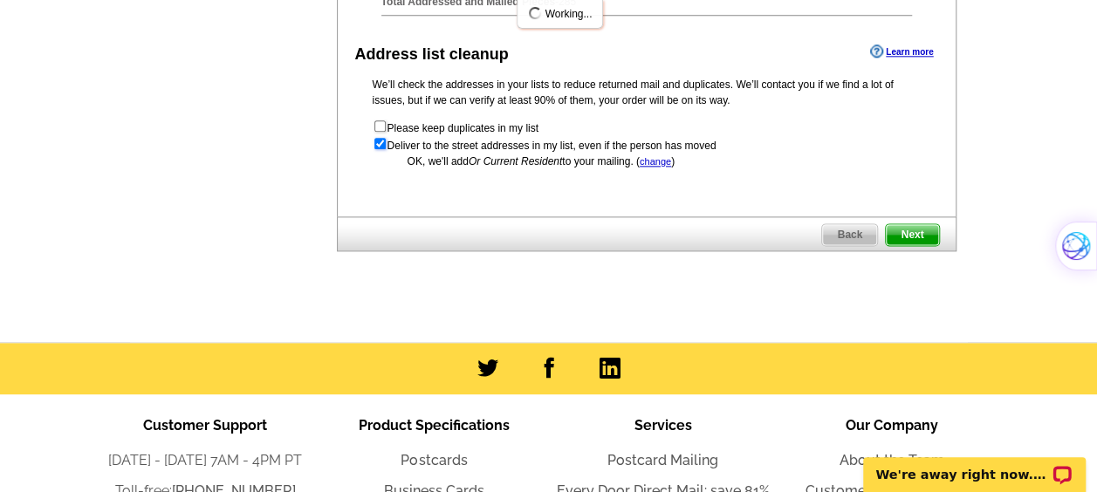
scroll to position [0, 0]
click at [908, 245] on span "Next" at bounding box center [912, 234] width 52 height 21
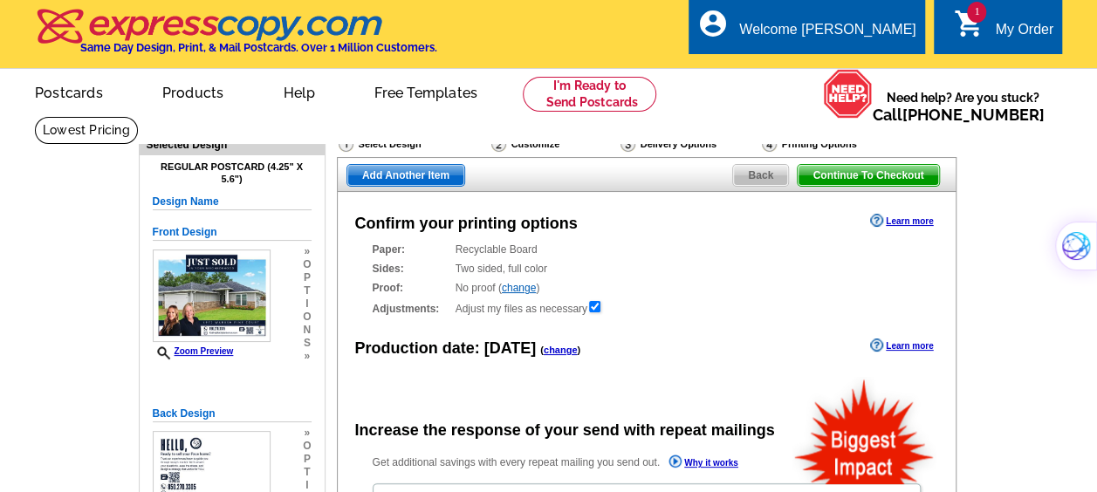
radio input "false"
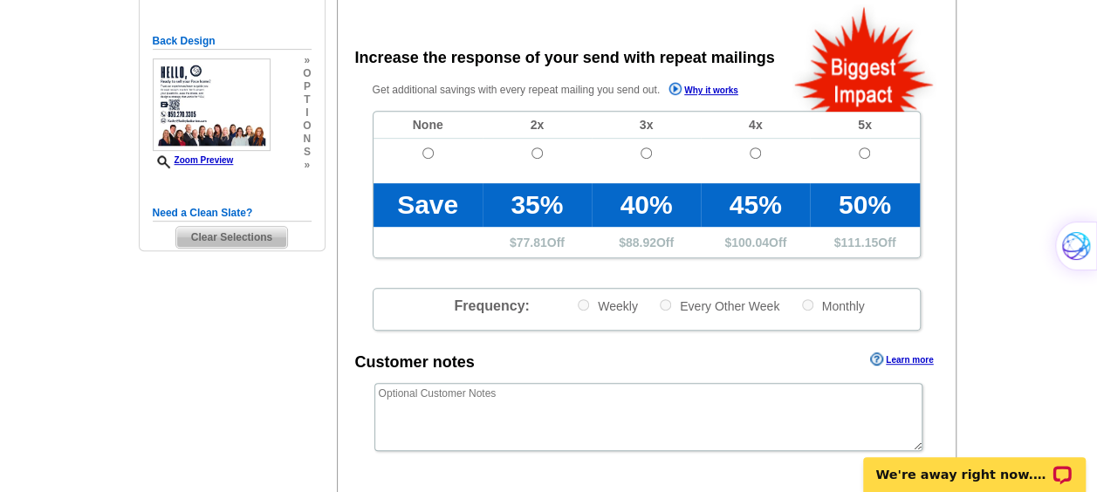
scroll to position [374, 0]
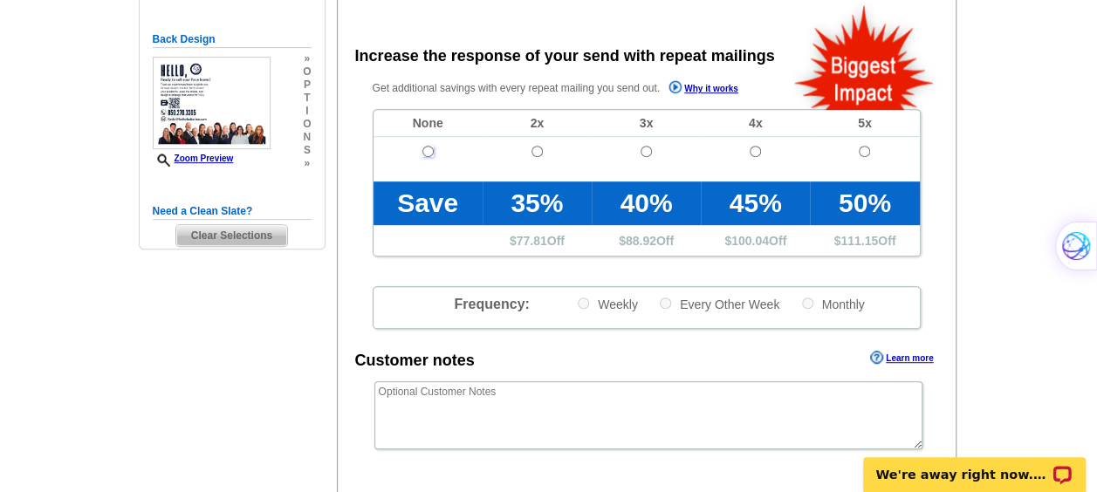
click at [426, 151] on input "radio" at bounding box center [427, 151] width 11 height 11
radio input "true"
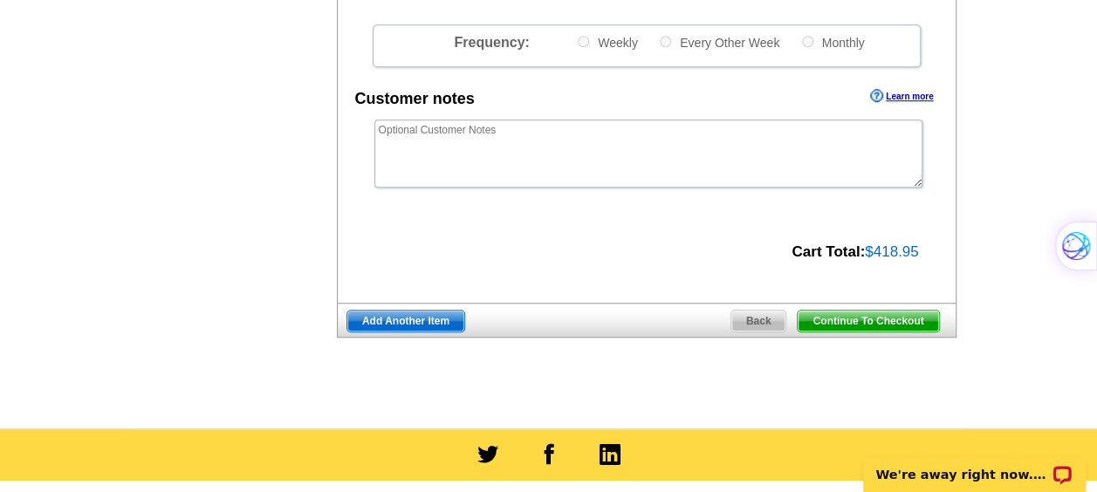
scroll to position [637, 0]
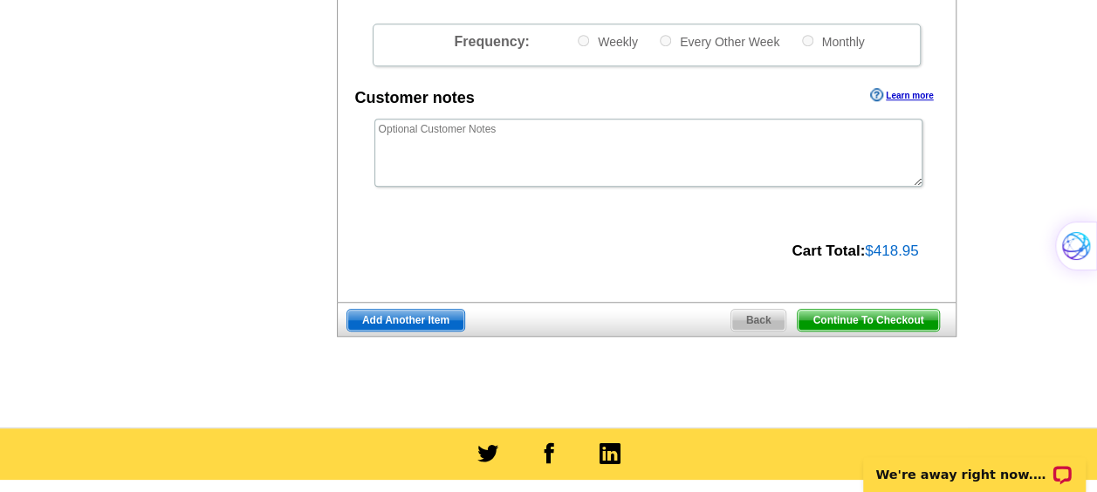
click at [889, 321] on span "Continue To Checkout" at bounding box center [868, 320] width 141 height 21
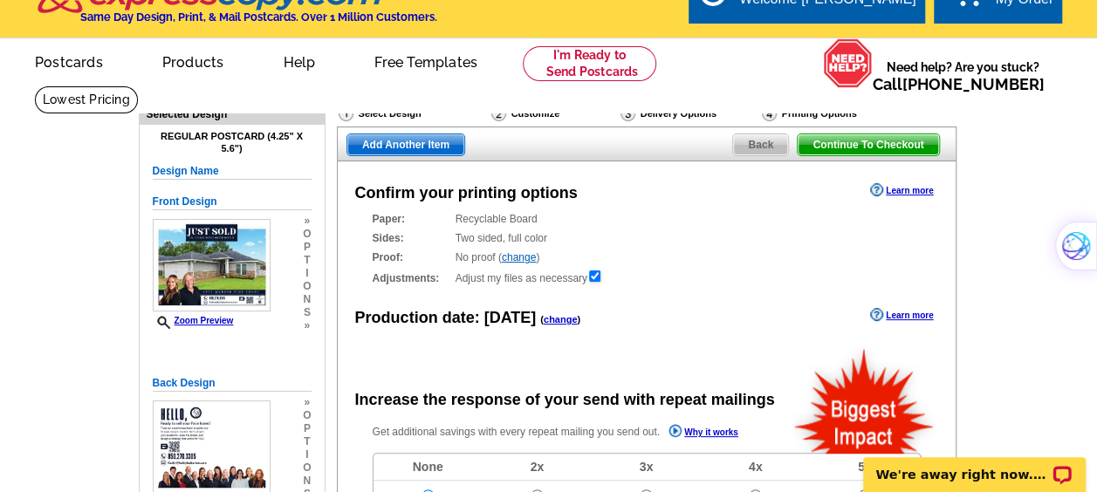
scroll to position [30, 0]
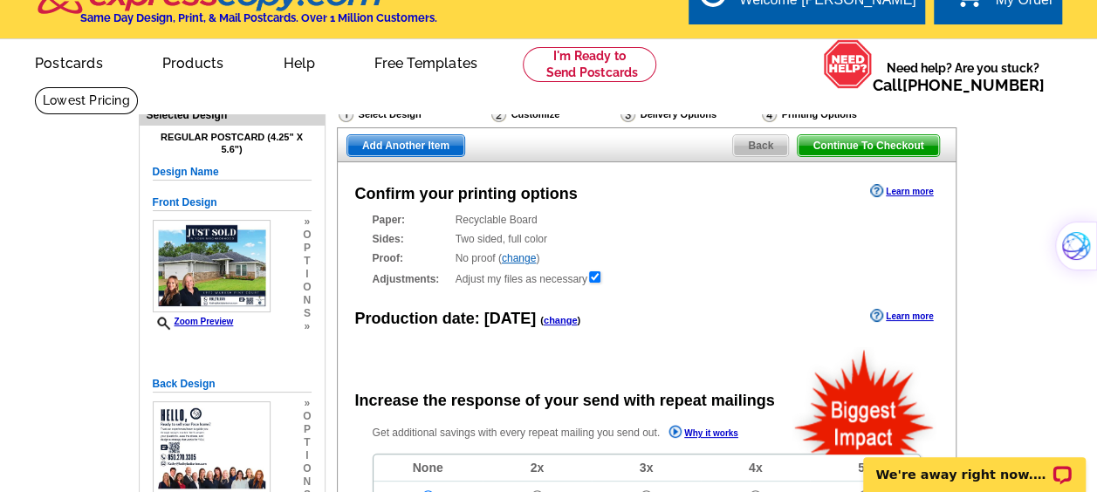
click at [757, 145] on span "Back" at bounding box center [760, 145] width 55 height 21
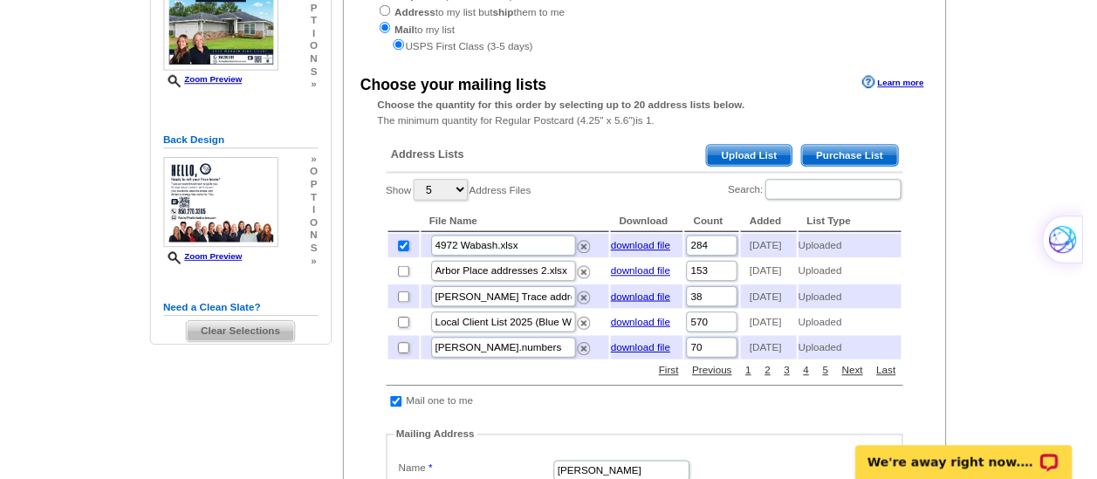
scroll to position [276, 0]
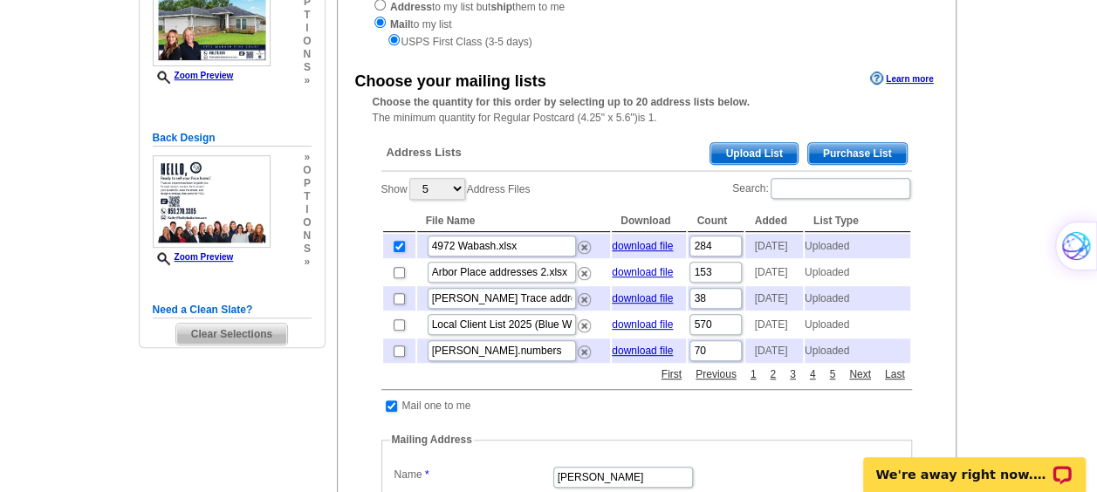
click at [749, 157] on span "Upload List" at bounding box center [754, 153] width 86 height 21
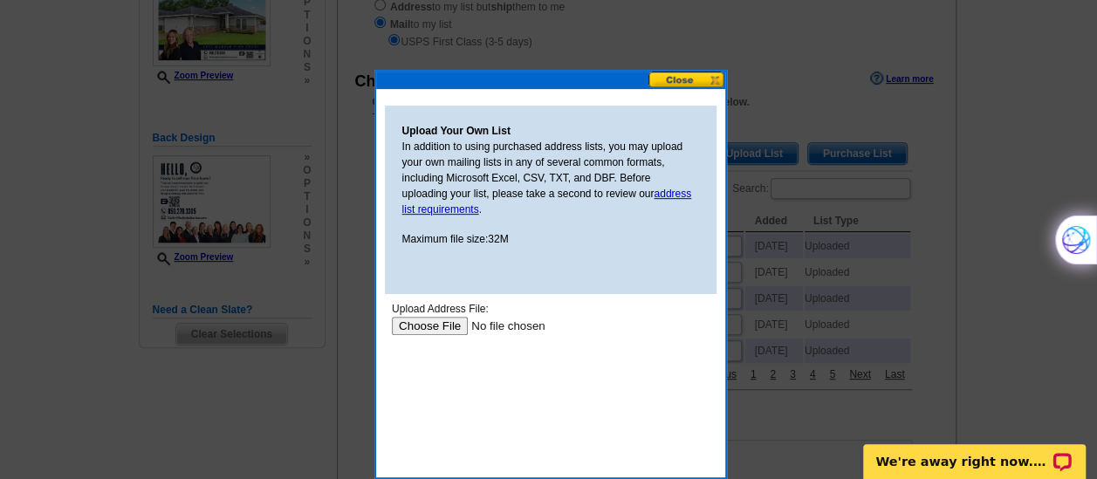
scroll to position [0, 0]
click at [452, 325] on input "file" at bounding box center [501, 326] width 221 height 18
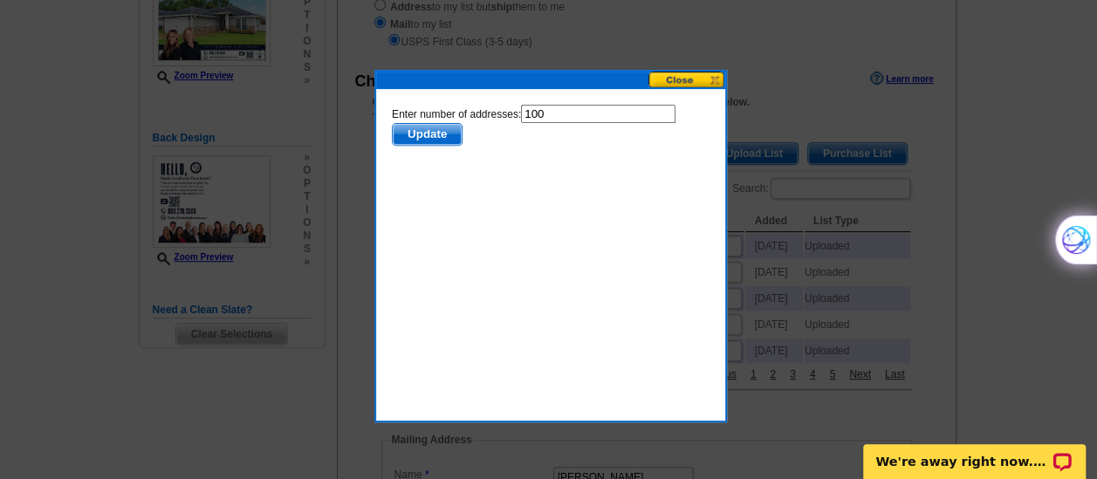
click at [436, 132] on span "Update" at bounding box center [426, 134] width 69 height 21
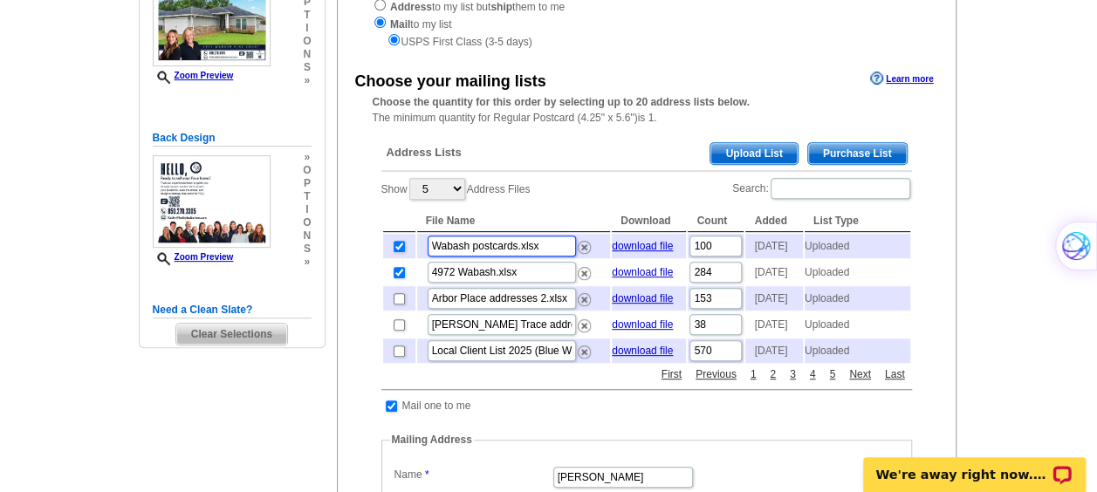
click at [435, 251] on input "Wabash postcards.xlsx" at bounding box center [502, 246] width 148 height 21
click at [521, 245] on input "4972 Wabash postcards.xlsx" at bounding box center [502, 246] width 148 height 21
drag, startPoint x: 521, startPoint y: 245, endPoint x: 505, endPoint y: 248, distance: 16.8
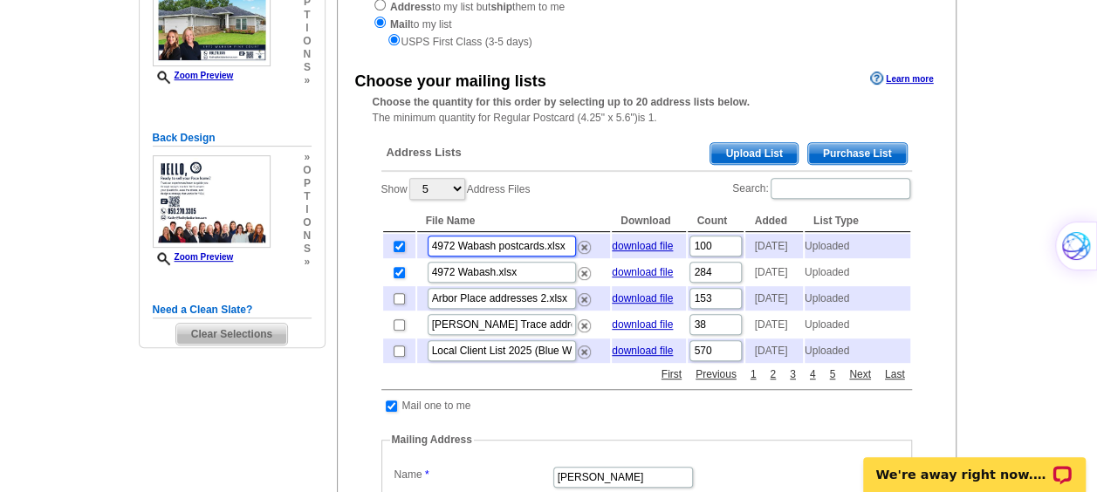
click at [505, 248] on input "4972 Wabash postcards.xlsx" at bounding box center [502, 246] width 148 height 21
click at [568, 250] on input "4972 Wabash postcards.xlsx" at bounding box center [502, 246] width 148 height 21
type input "4"
type input "Woodlands (4972 Wabash Pine Ct.)"
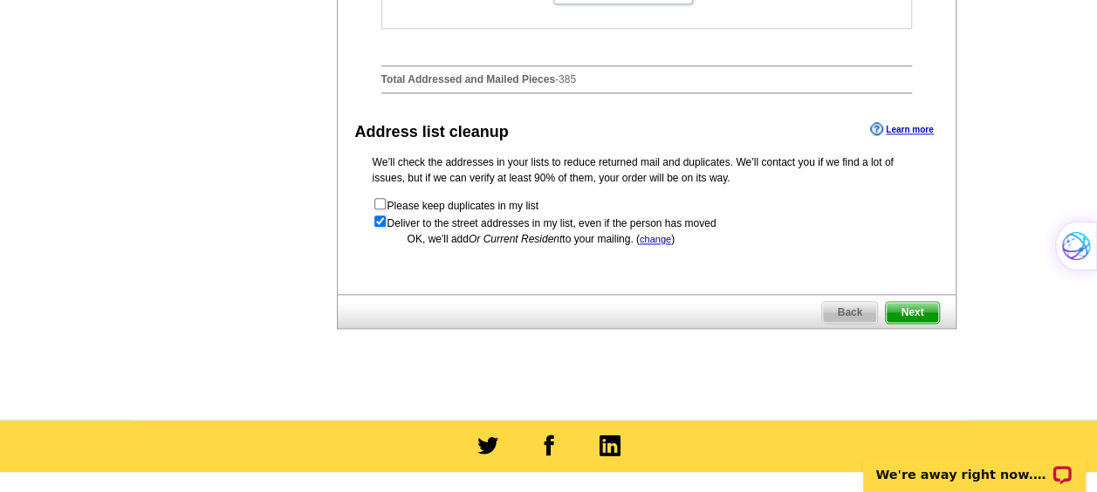
scroll to position [964, 0]
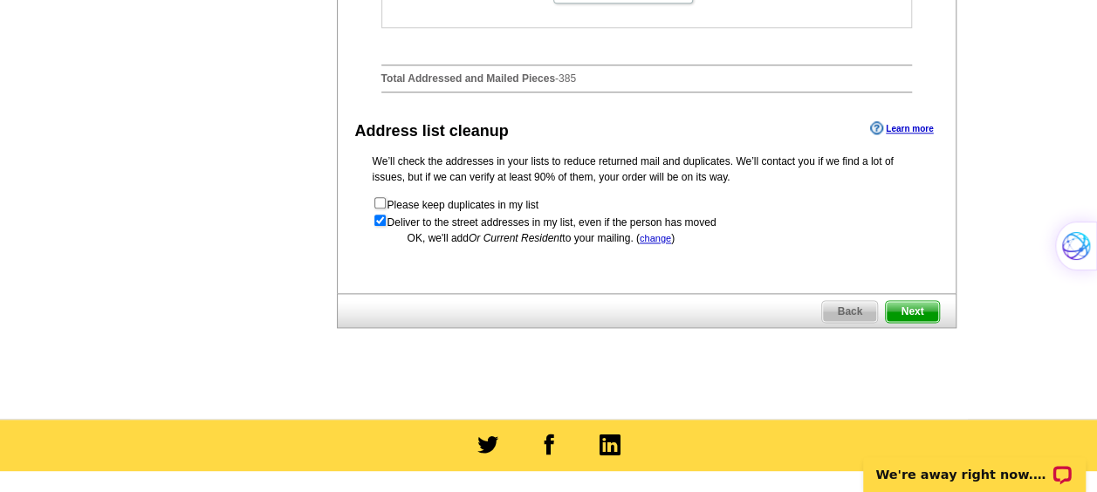
click at [901, 322] on span "Next" at bounding box center [912, 311] width 52 height 21
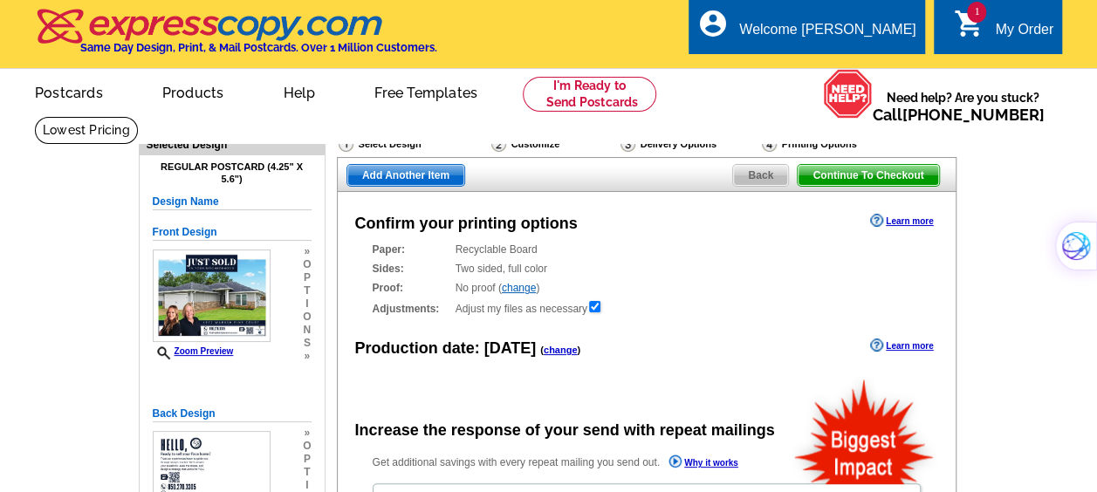
radio input "false"
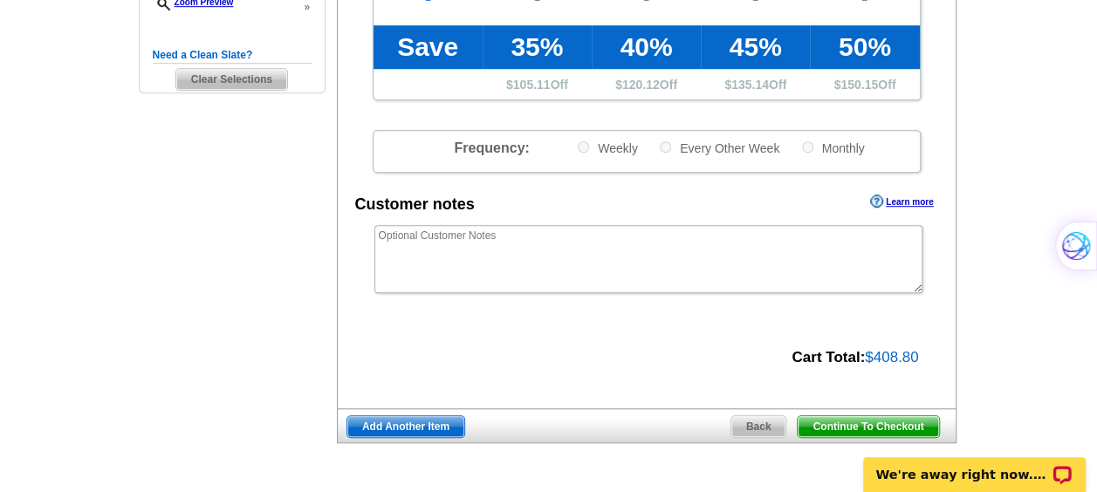
scroll to position [593, 0]
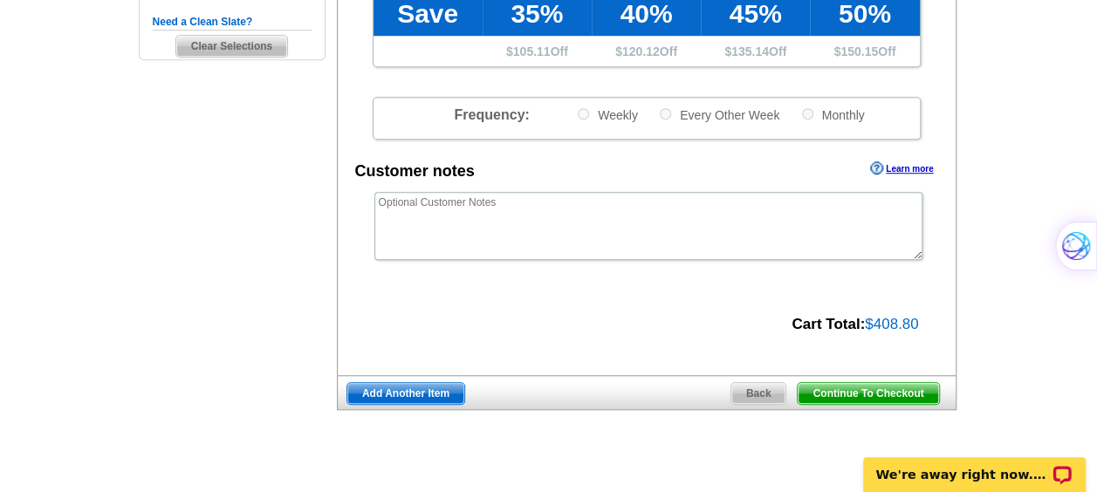
scroll to position [563, 0]
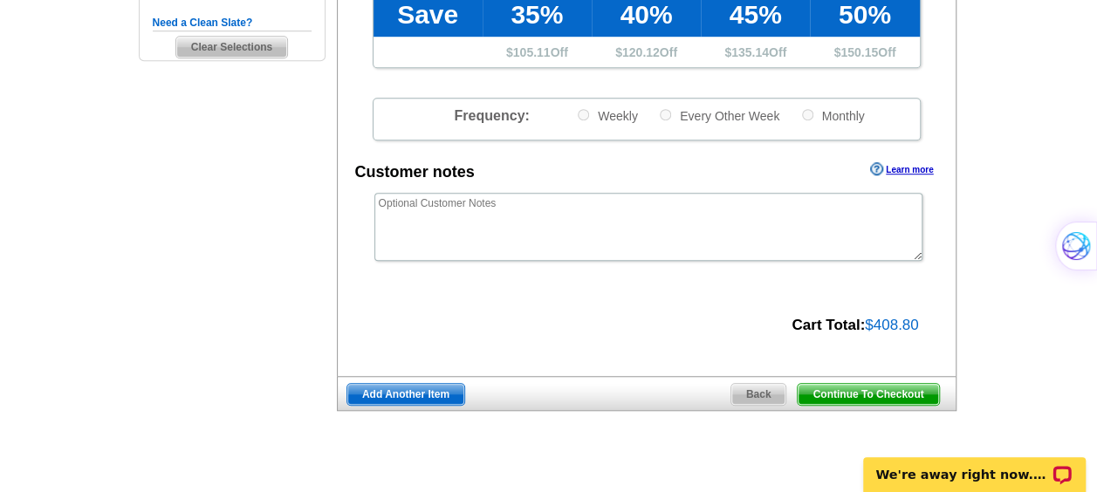
click at [829, 391] on span "Continue To Checkout" at bounding box center [868, 394] width 141 height 21
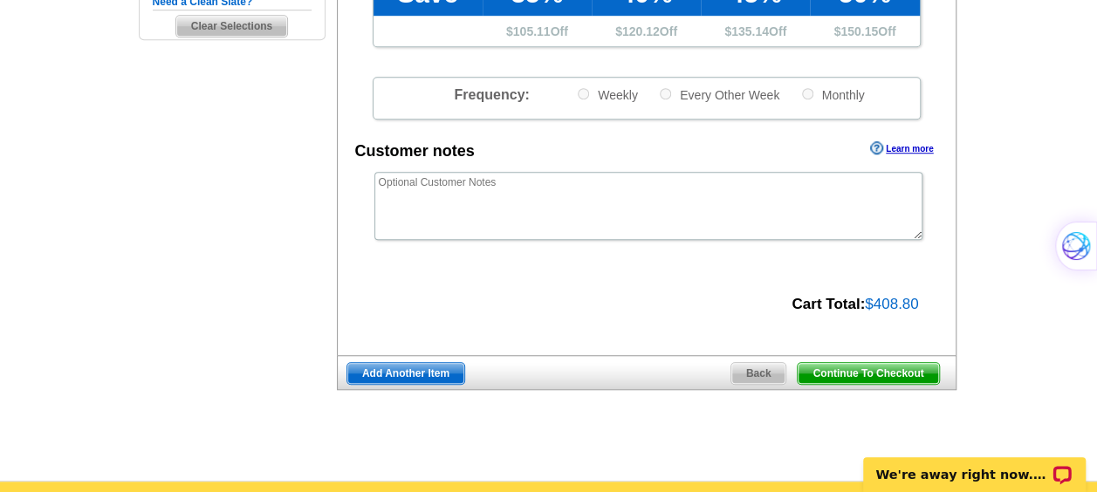
scroll to position [585, 0]
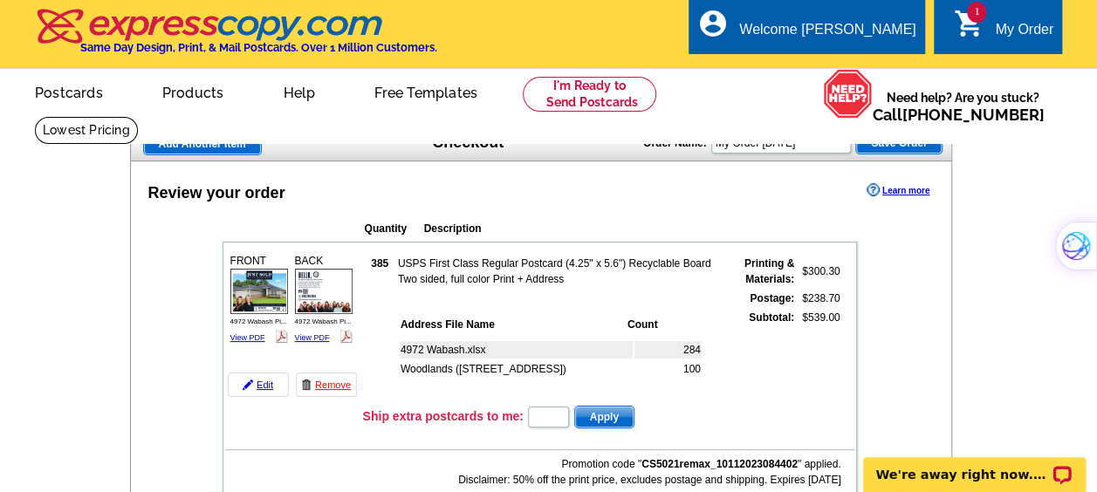
click at [974, 14] on span "1" at bounding box center [976, 12] width 19 height 21
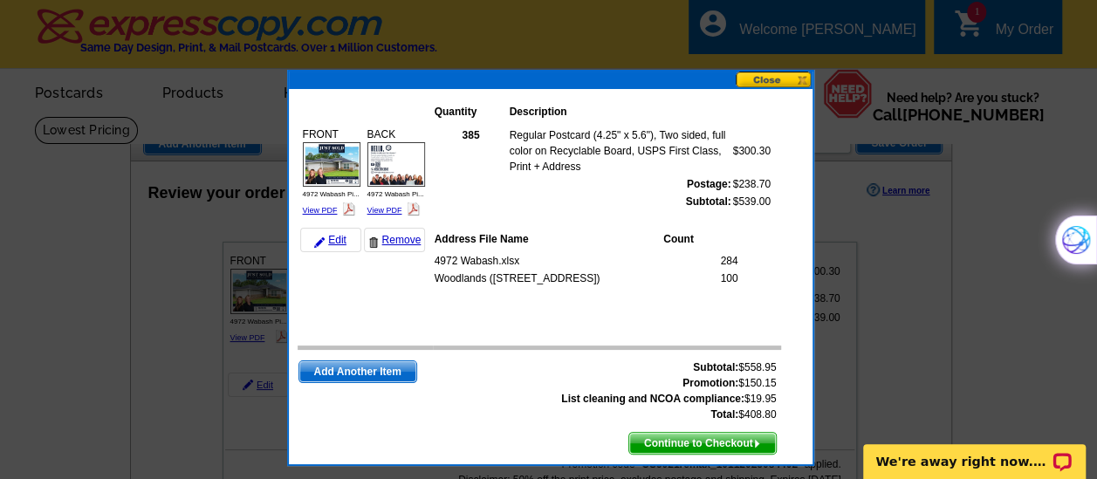
click at [758, 79] on button at bounding box center [774, 80] width 77 height 17
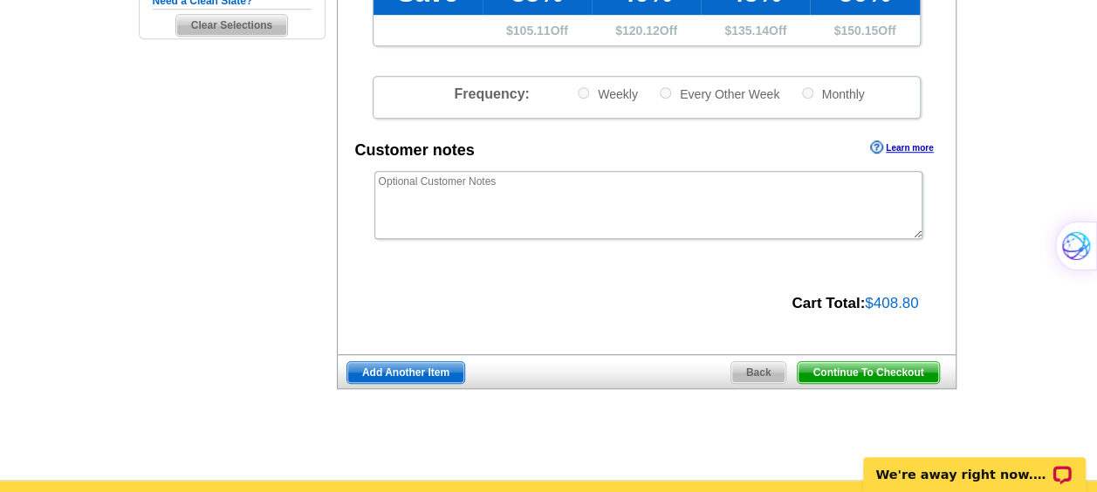
click at [768, 367] on span "Back" at bounding box center [758, 372] width 55 height 21
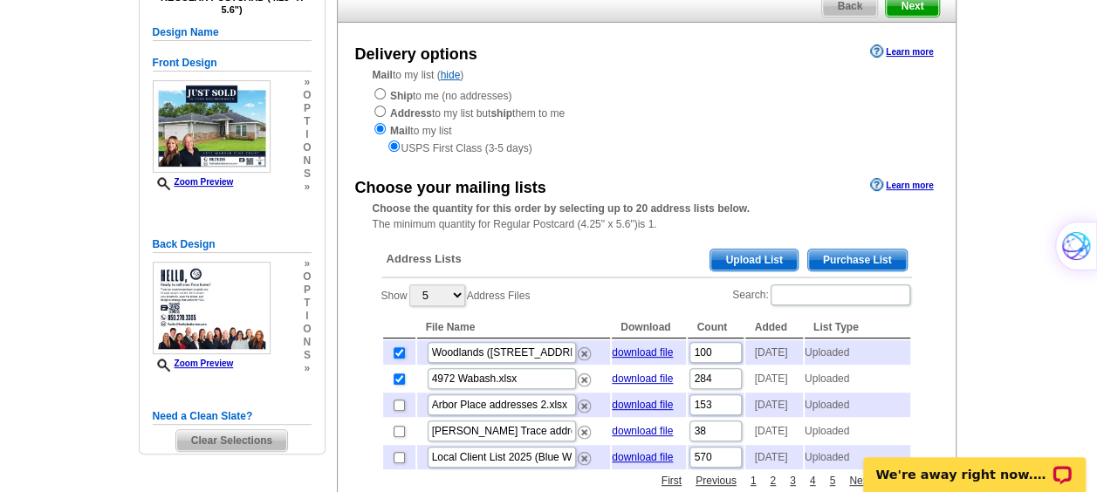
scroll to position [176, 0]
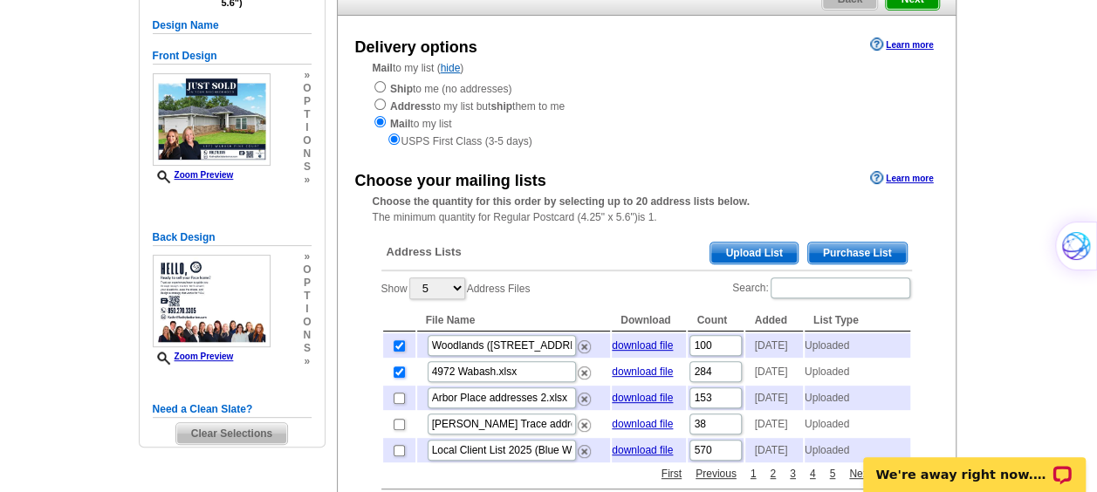
click at [395, 378] on input "checkbox" at bounding box center [399, 372] width 11 height 11
checkbox input "false"
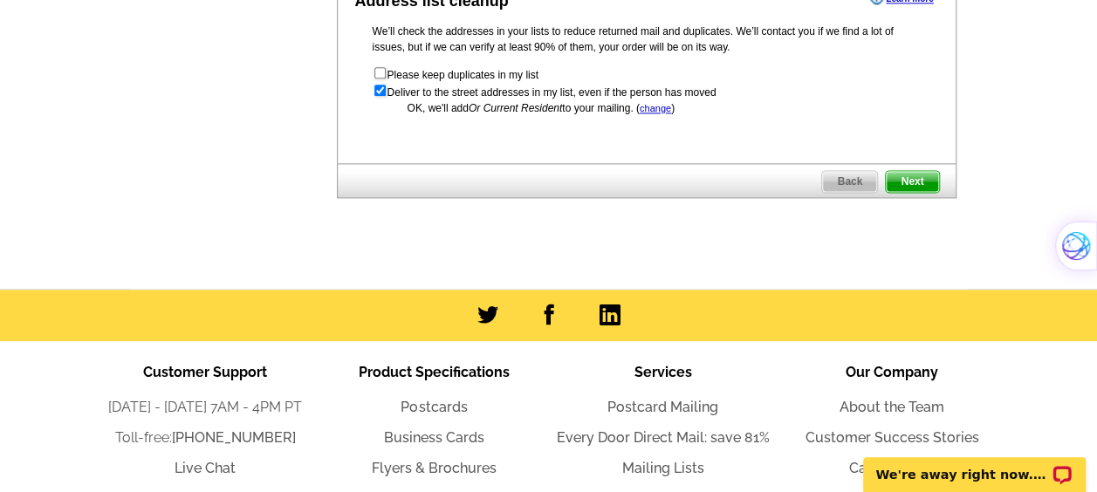
scroll to position [1122, 0]
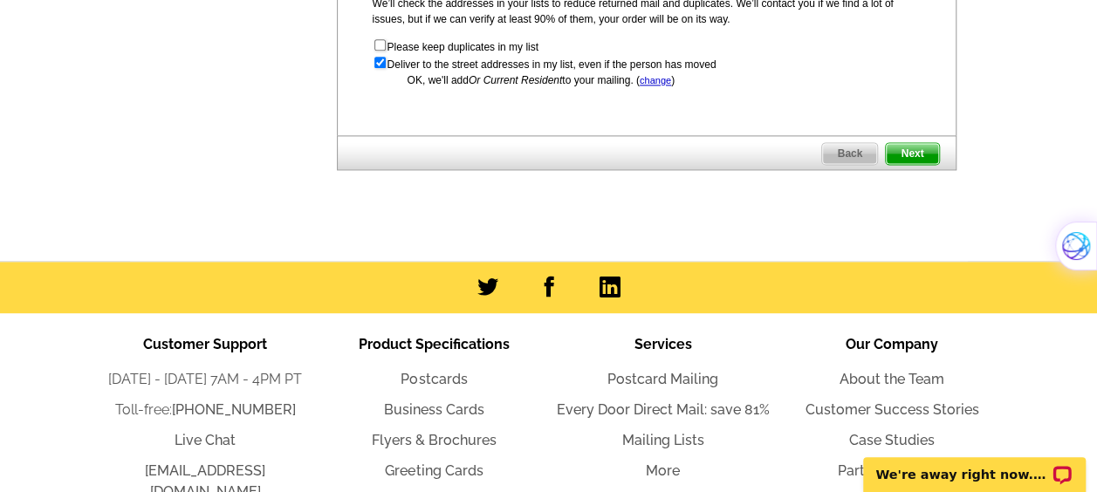
click at [929, 164] on span "Next" at bounding box center [912, 153] width 52 height 21
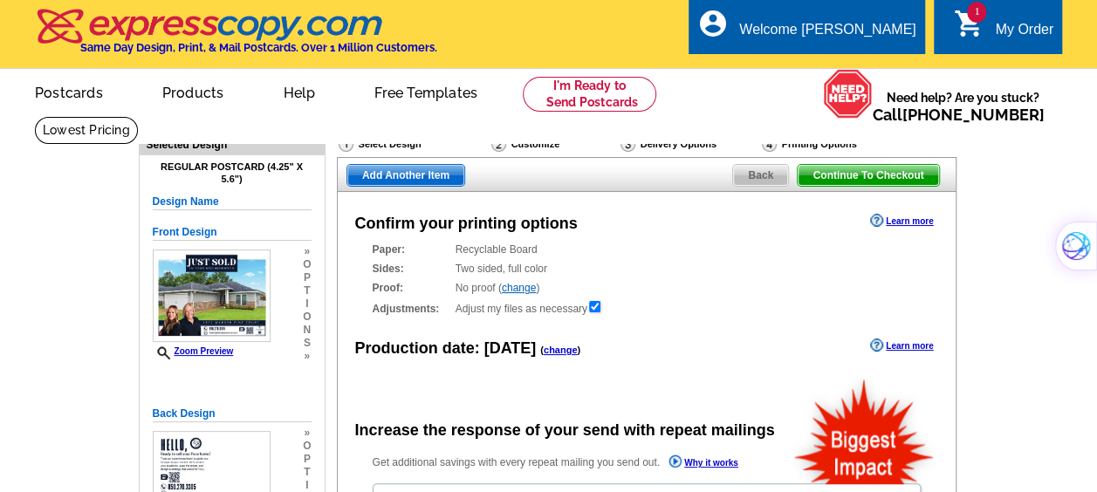
radio input "false"
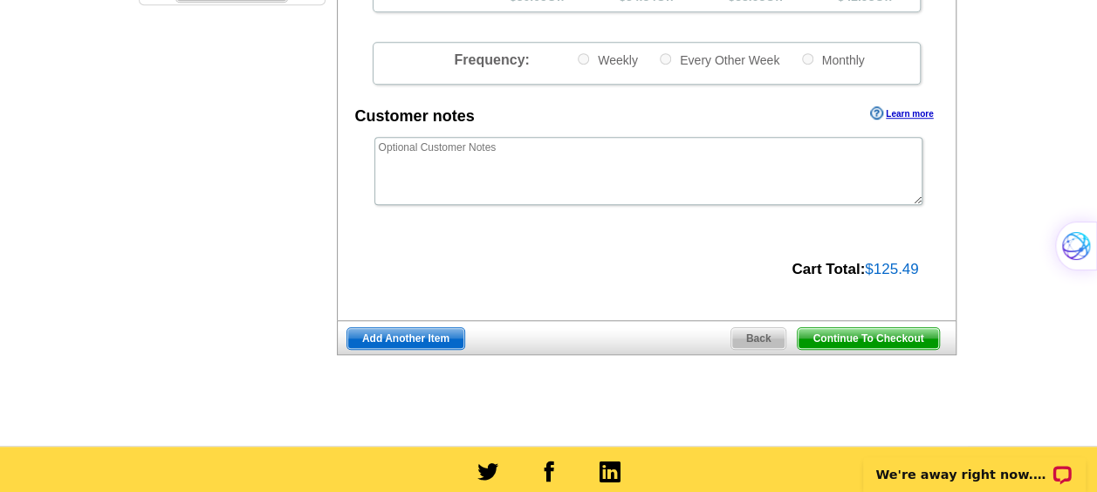
scroll to position [657, 0]
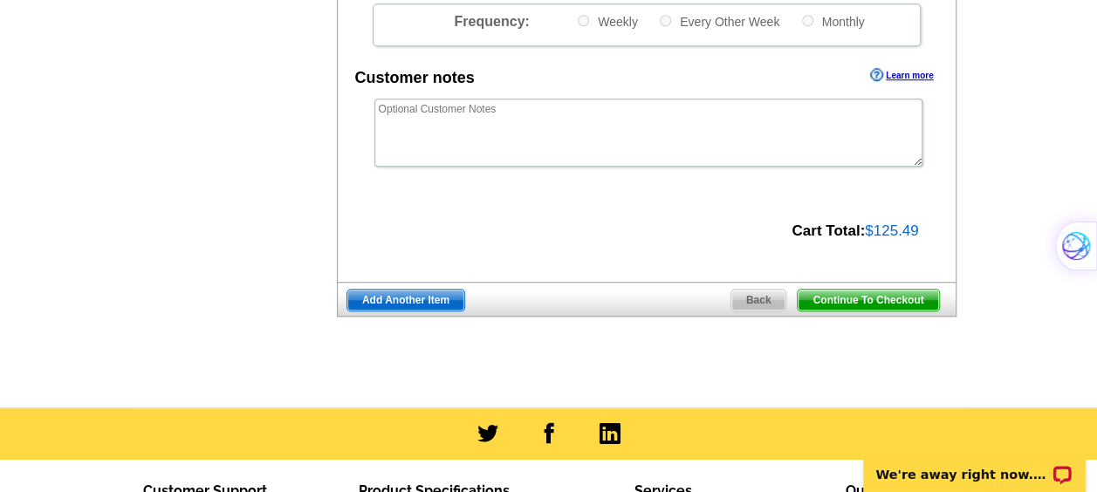
click at [848, 303] on span "Continue To Checkout" at bounding box center [868, 300] width 141 height 21
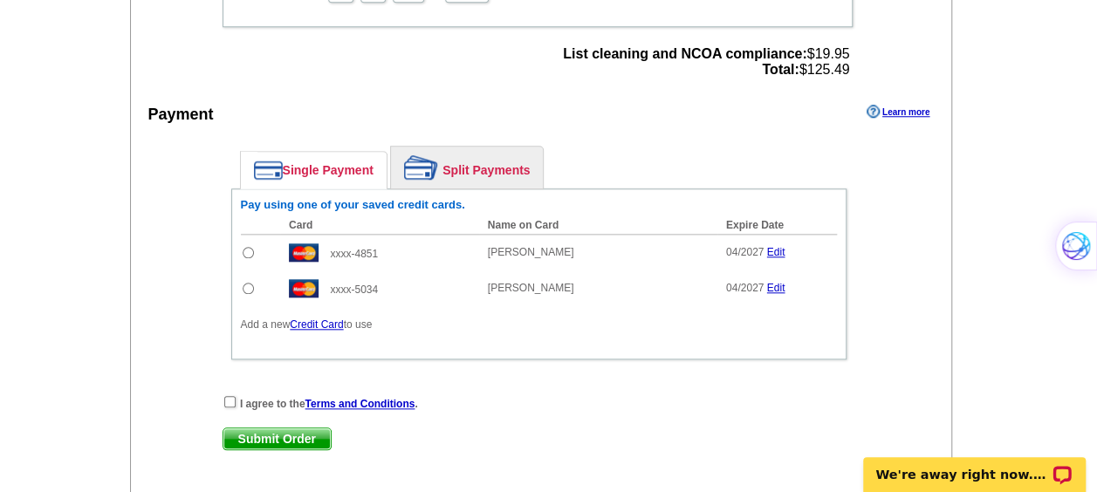
scroll to position [766, 0]
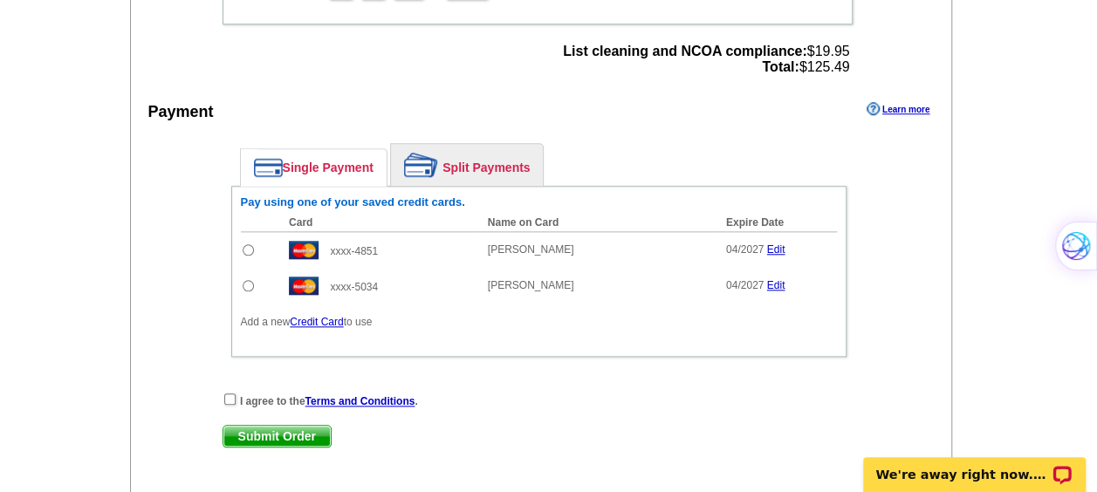
click at [247, 286] on input "radio" at bounding box center [248, 285] width 11 height 11
radio input "true"
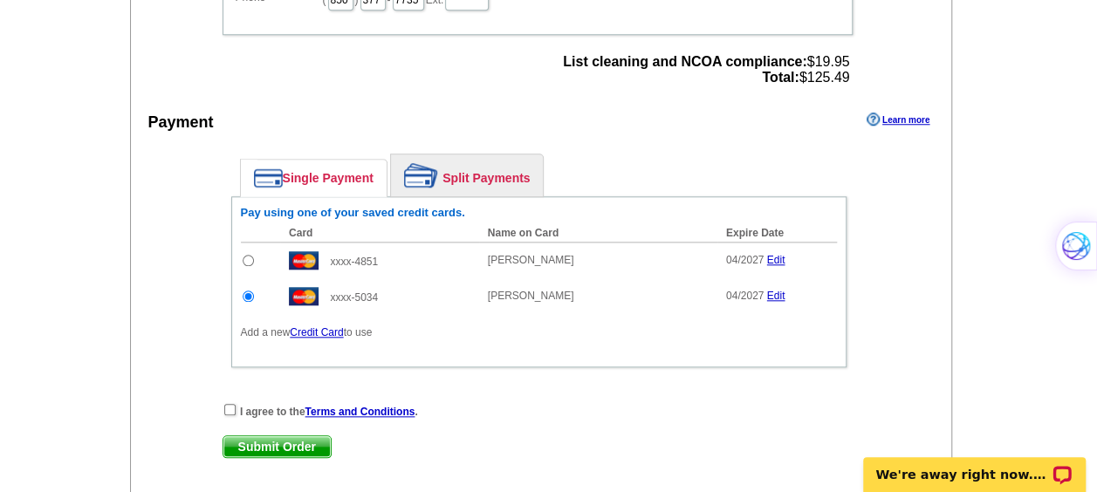
scroll to position [753, 0]
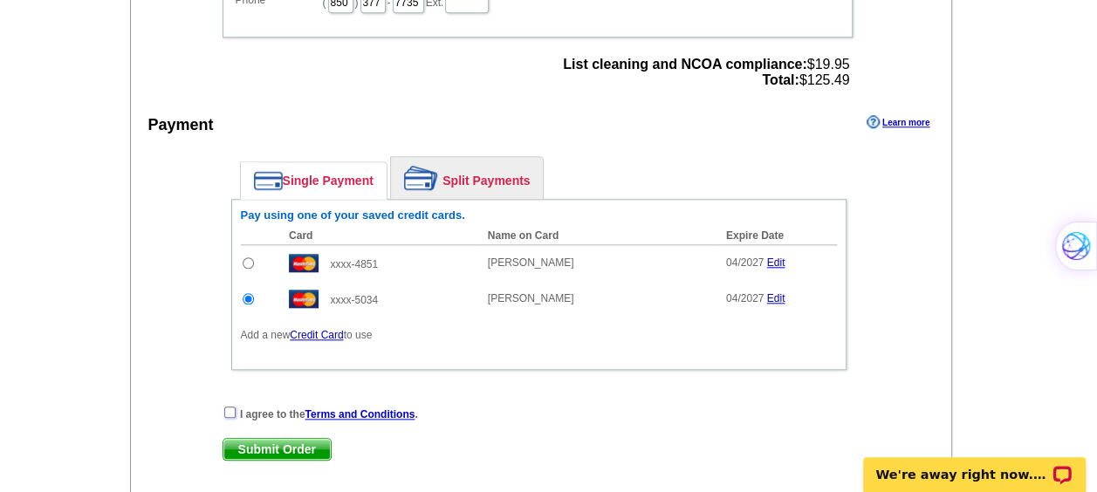
click at [234, 407] on input "checkbox" at bounding box center [229, 412] width 11 height 11
checkbox input "true"
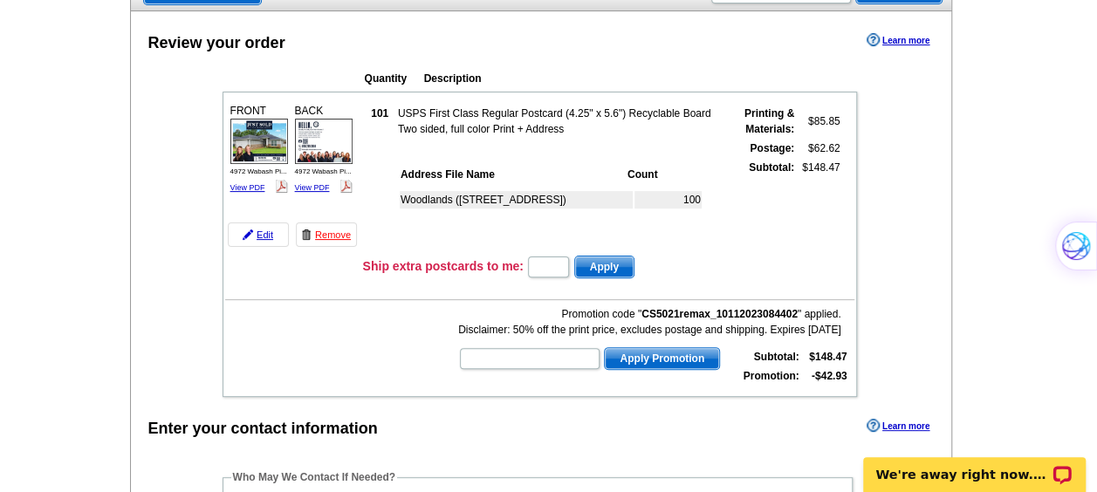
scroll to position [152, 0]
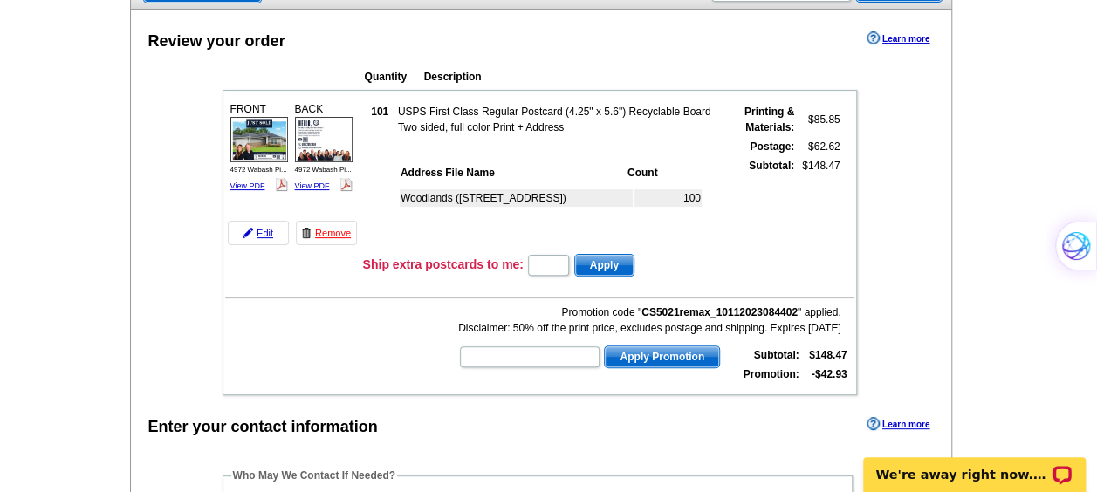
click at [557, 252] on td "Ship extra postcards to me: Apply" at bounding box center [608, 265] width 492 height 26
click at [557, 267] on input "text" at bounding box center [548, 265] width 41 height 21
type input "1"
click at [615, 270] on span "Apply" at bounding box center [604, 265] width 58 height 21
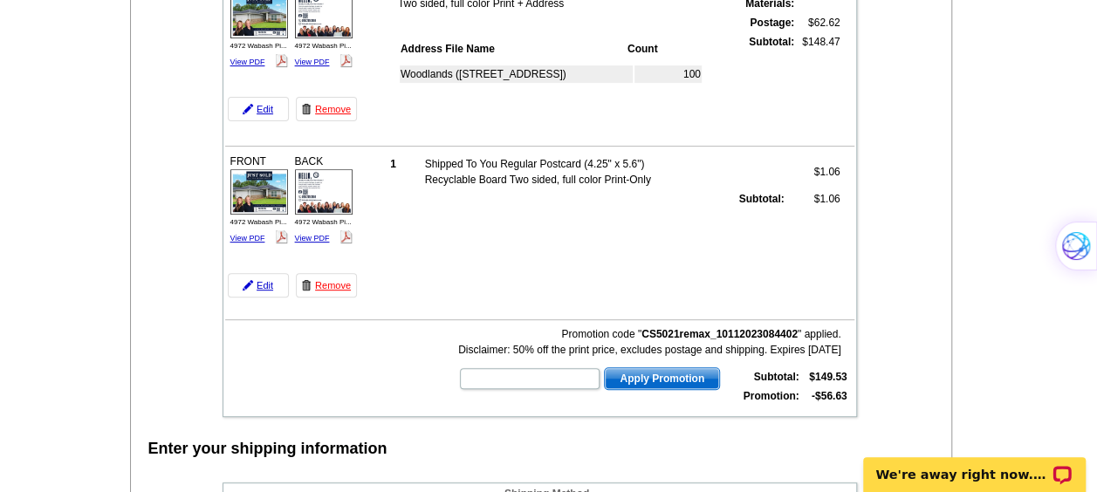
scroll to position [276, 0]
click at [340, 289] on link "Remove" at bounding box center [326, 285] width 61 height 24
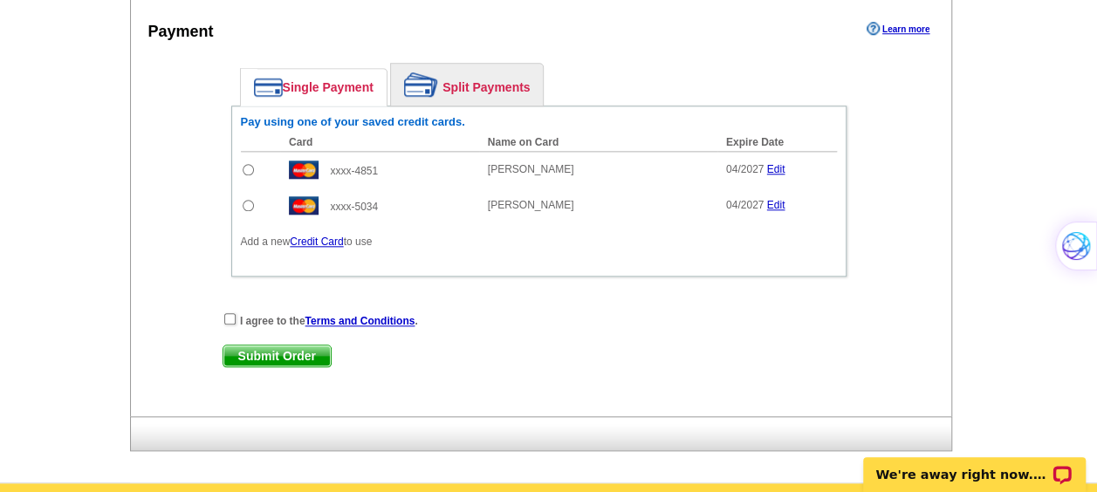
click at [250, 200] on input "radio" at bounding box center [248, 205] width 11 height 11
radio input "true"
click at [231, 317] on input "checkbox" at bounding box center [229, 318] width 11 height 11
checkbox input "true"
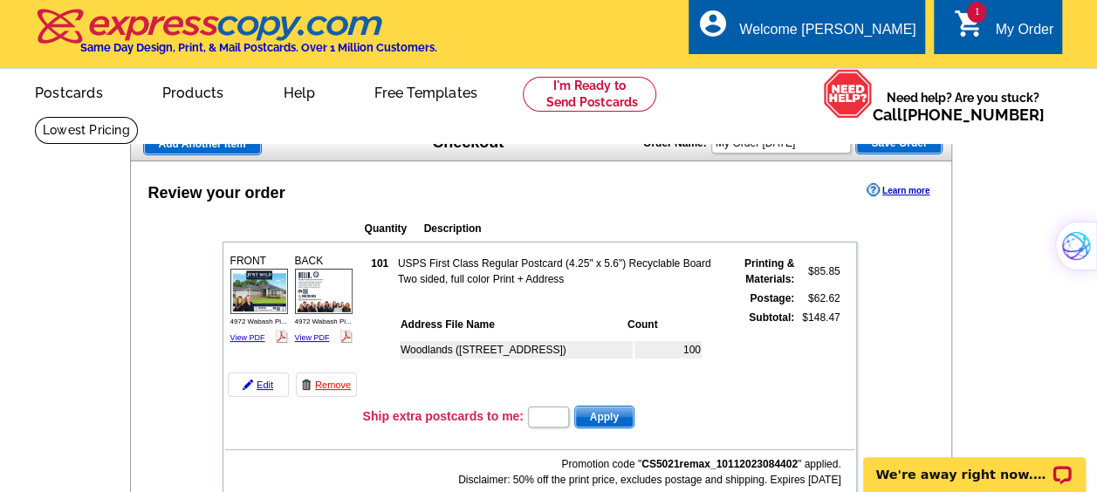
click at [262, 291] on img at bounding box center [259, 291] width 58 height 45
click at [325, 298] on img at bounding box center [324, 291] width 58 height 45
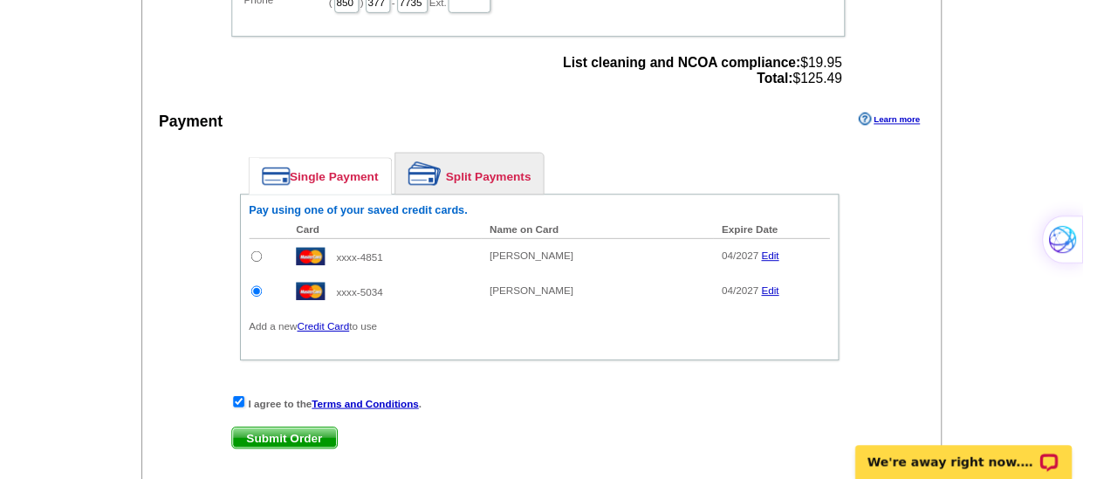
scroll to position [873, 0]
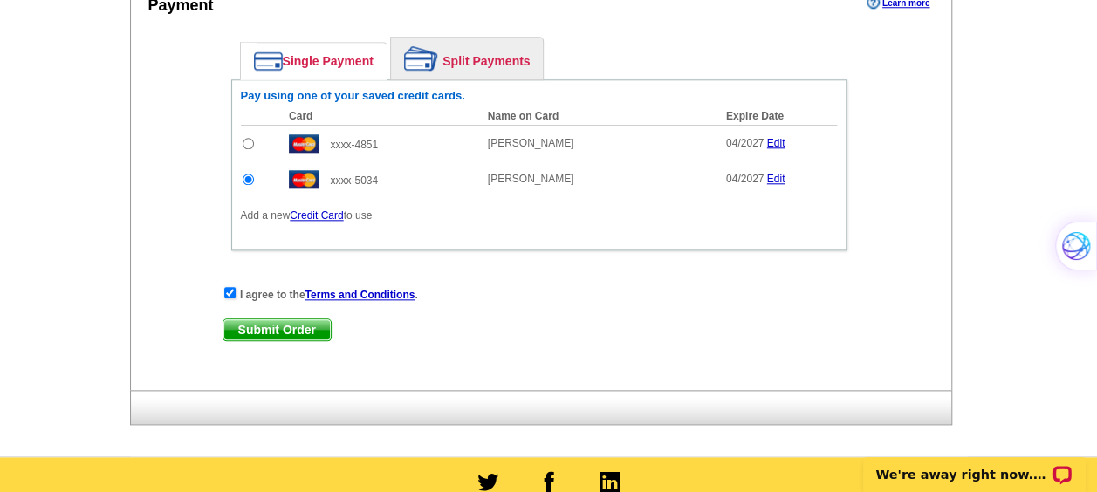
click at [314, 330] on span "Submit Order" at bounding box center [276, 329] width 107 height 21
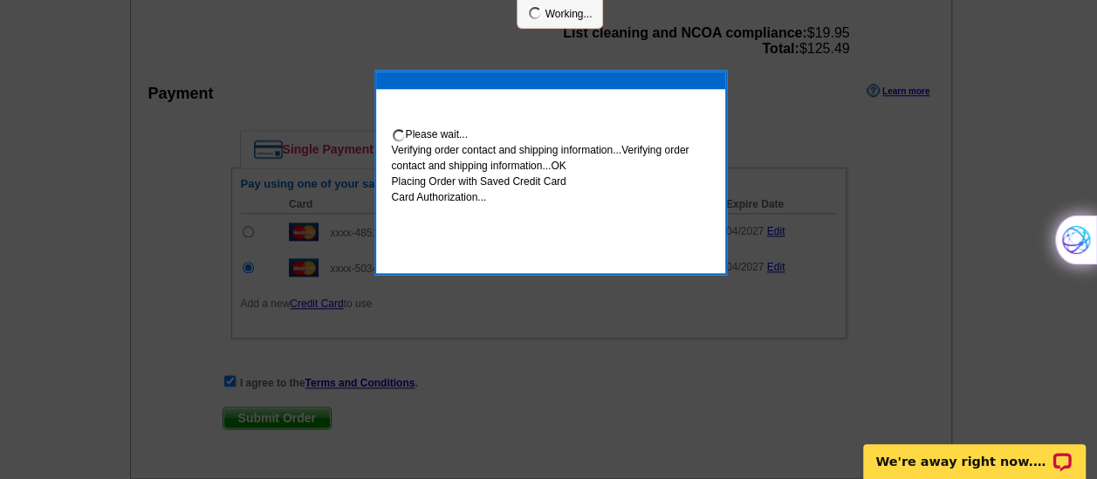
scroll to position [960, 0]
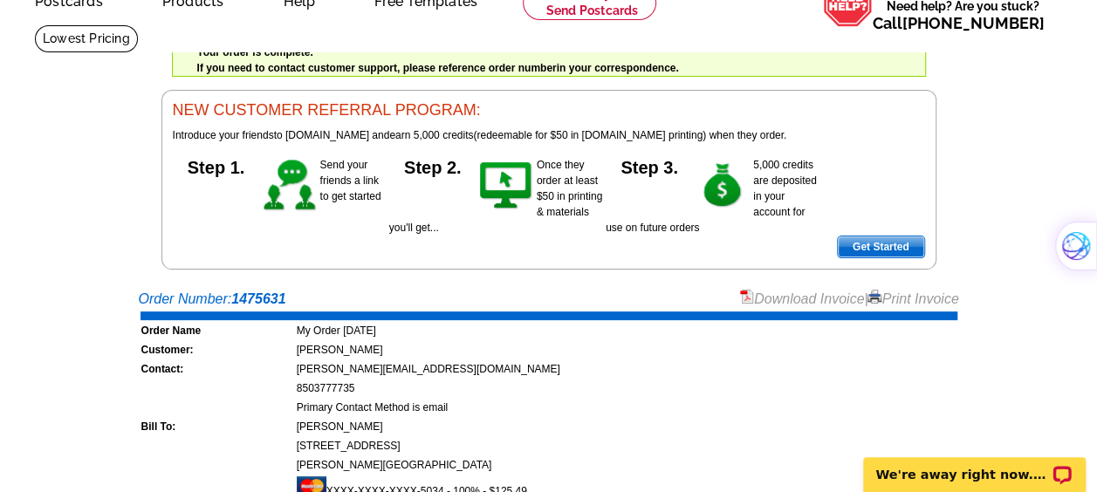
scroll to position [93, 0]
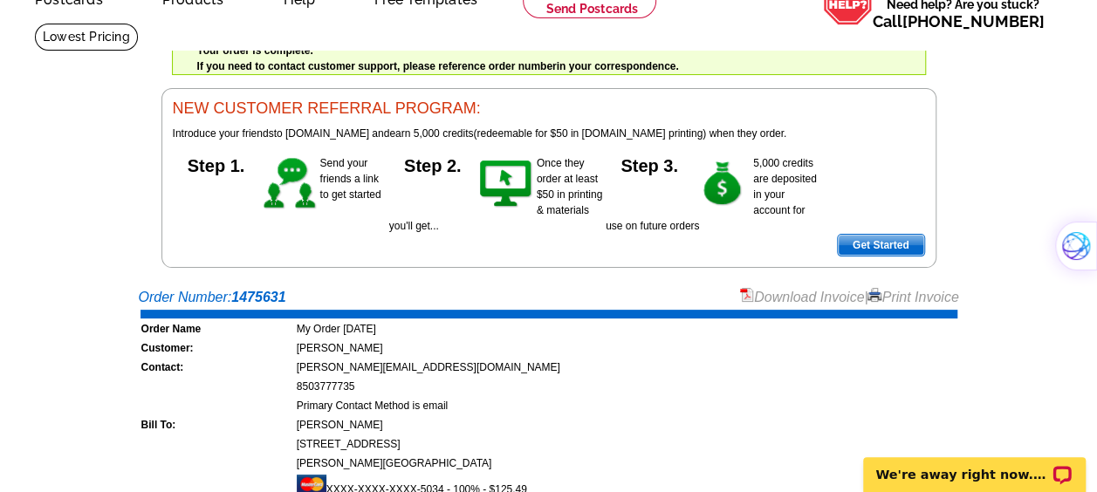
click at [880, 300] on link "Print Invoice" at bounding box center [913, 297] width 91 height 15
